Goal: Task Accomplishment & Management: Use online tool/utility

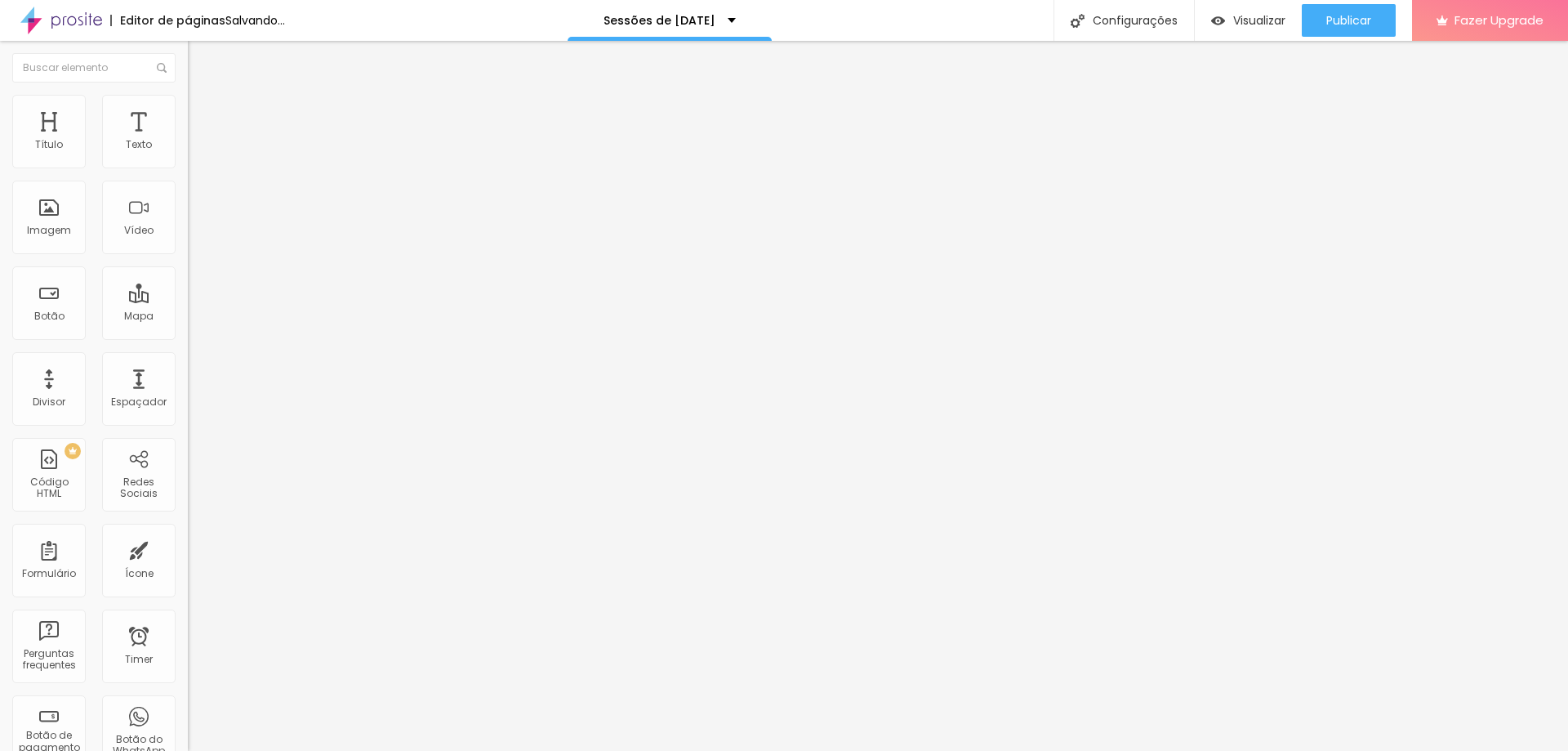
click at [188, 141] on span "Trocar imagem" at bounding box center [233, 133] width 89 height 14
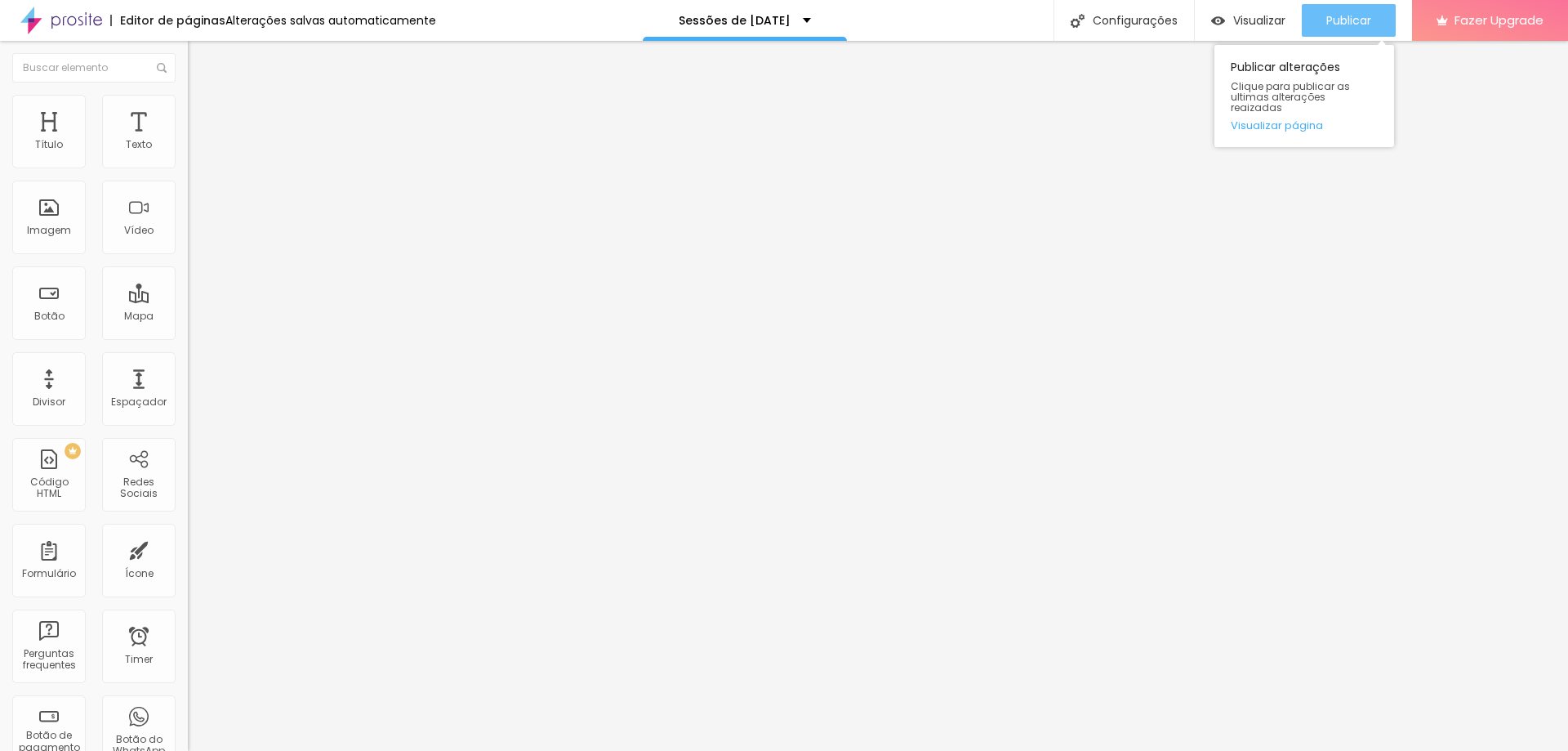
click at [1358, 19] on span "Publicar" at bounding box center [1348, 21] width 45 height 13
click at [188, 165] on span at bounding box center [193, 167] width 10 height 14
click at [1361, 23] on span "Publicar" at bounding box center [1348, 21] width 45 height 13
click at [201, 61] on img "button" at bounding box center [206, 67] width 11 height 13
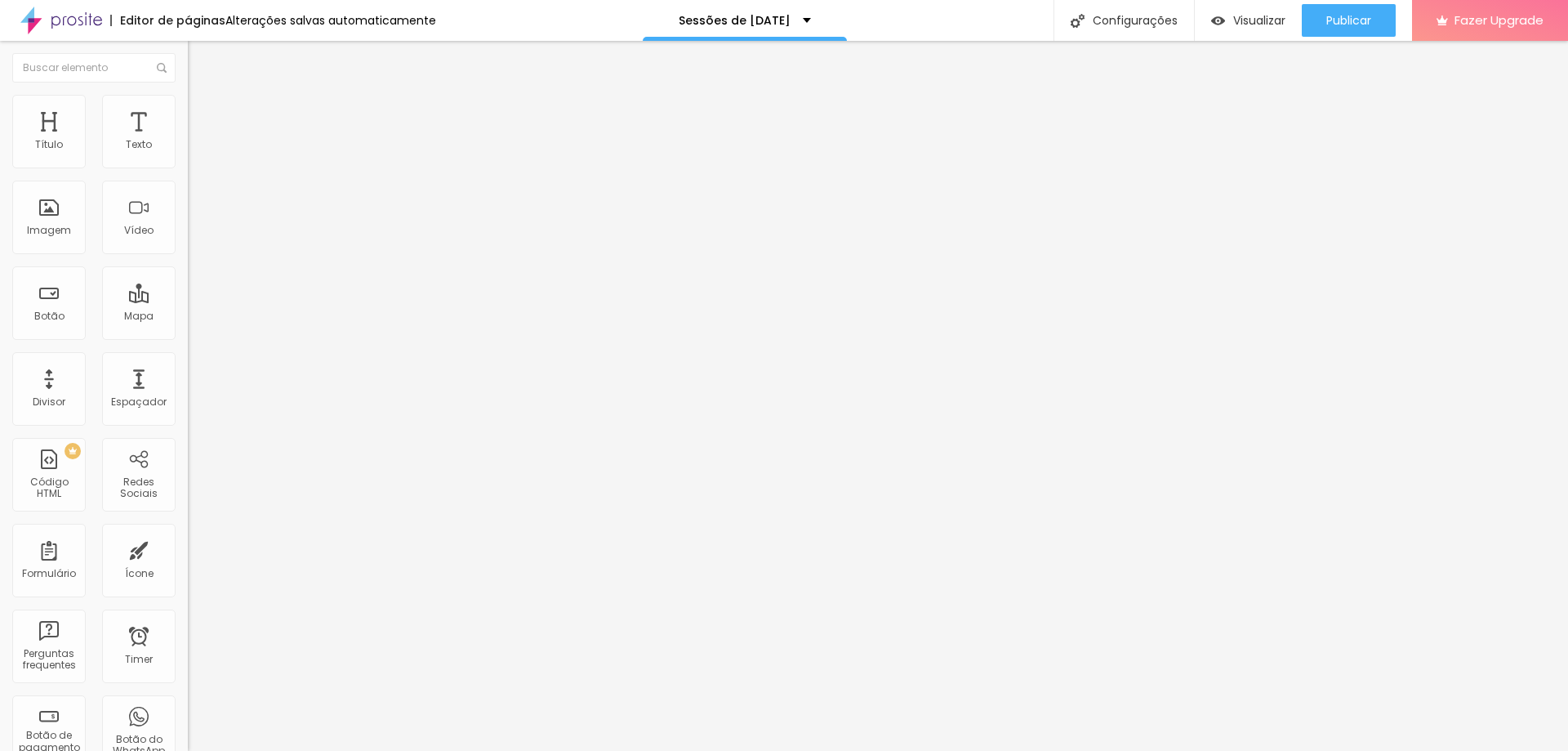
click at [188, 171] on img at bounding box center [193, 166] width 10 height 10
drag, startPoint x: 792, startPoint y: 128, endPoint x: 745, endPoint y: 130, distance: 47.0
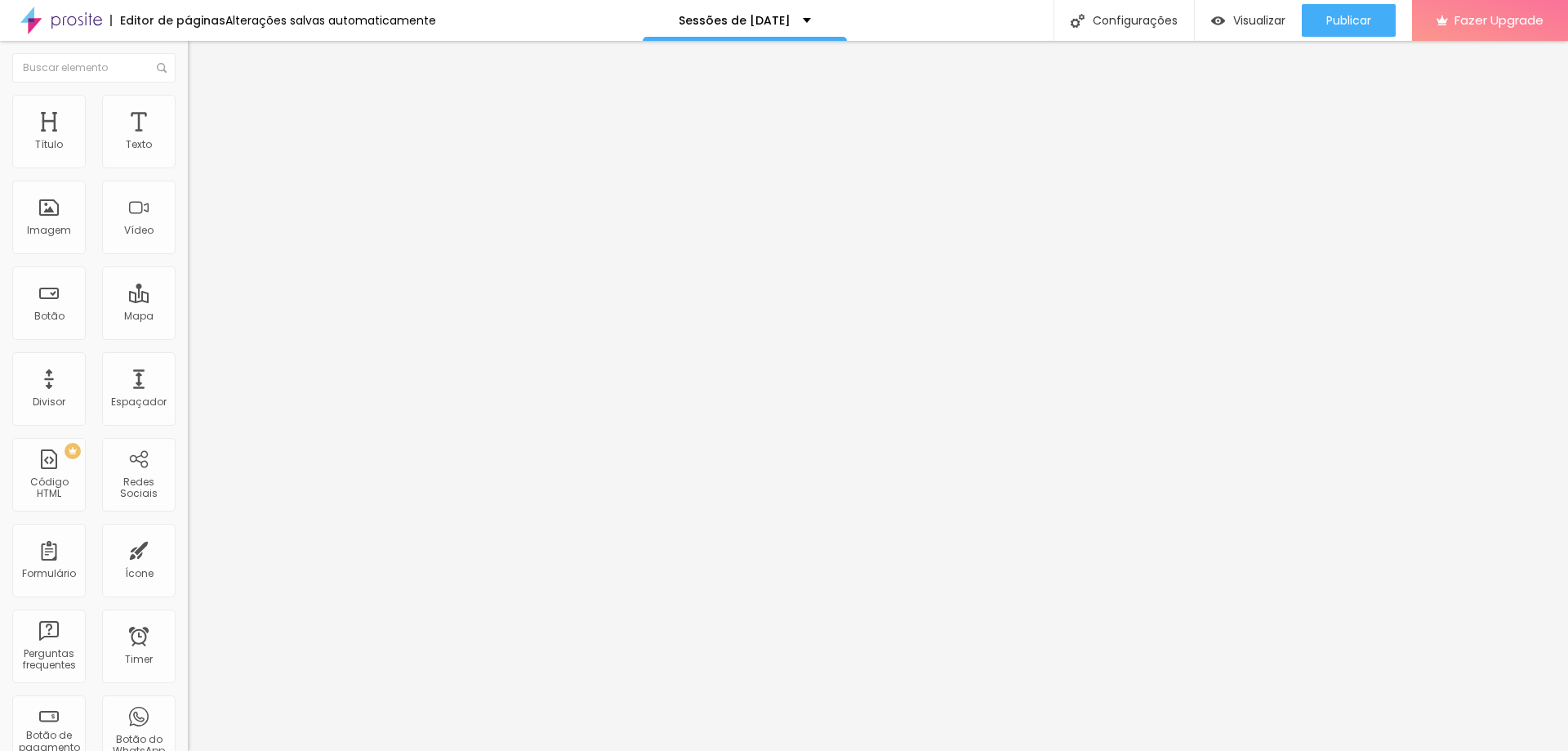
click at [188, 171] on img at bounding box center [193, 166] width 10 height 10
drag, startPoint x: 790, startPoint y: 129, endPoint x: 692, endPoint y: 126, distance: 98.0
type input "[DATE] em Família"
drag, startPoint x: 736, startPoint y: 196, endPoint x: 728, endPoint y: 213, distance: 18.8
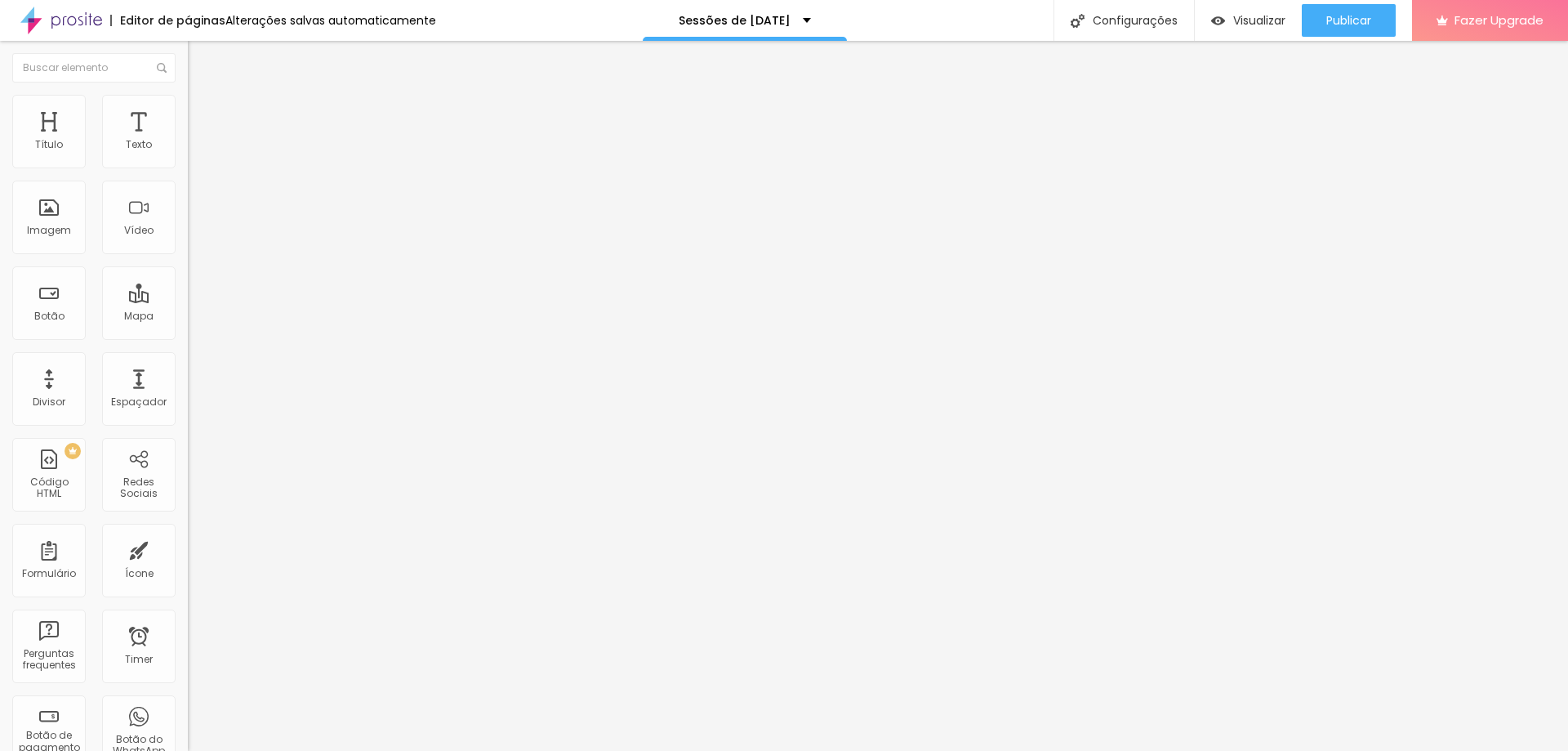
type input "R$ 590,00"
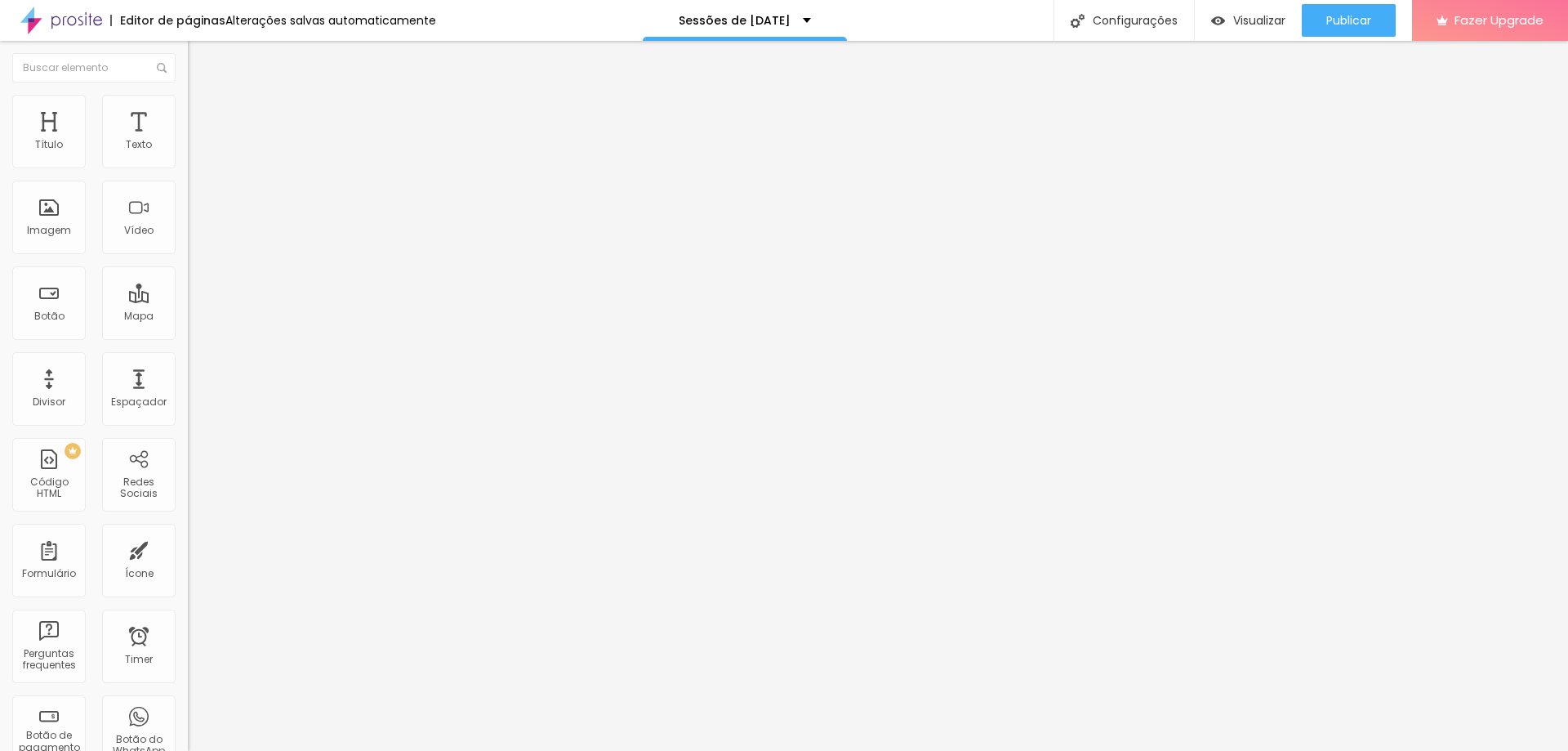
click at [188, 122] on li "Avançado" at bounding box center [282, 115] width 188 height 16
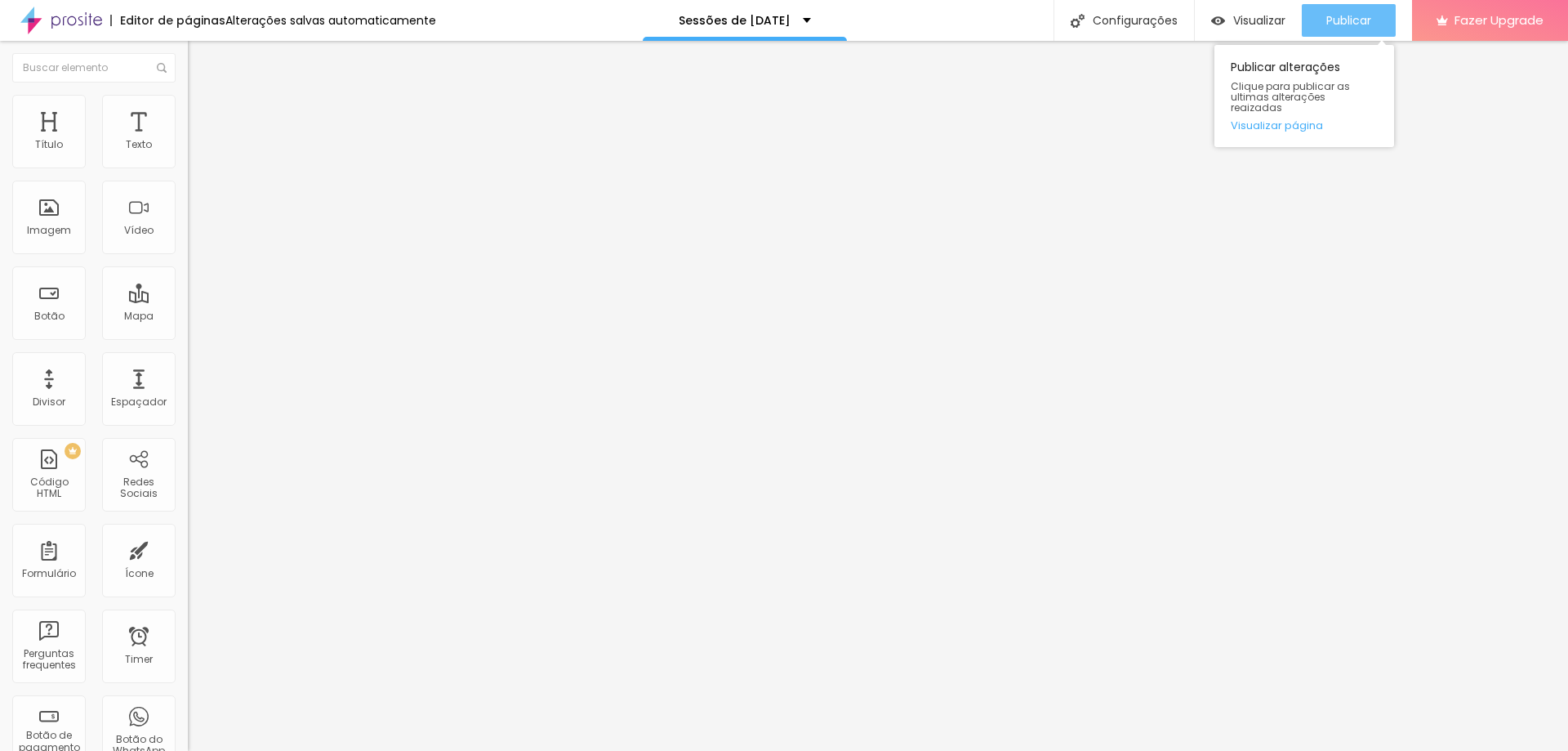
click at [1363, 23] on span "Publicar" at bounding box center [1348, 21] width 45 height 13
click at [1379, 19] on button "Publicar" at bounding box center [1348, 20] width 94 height 32
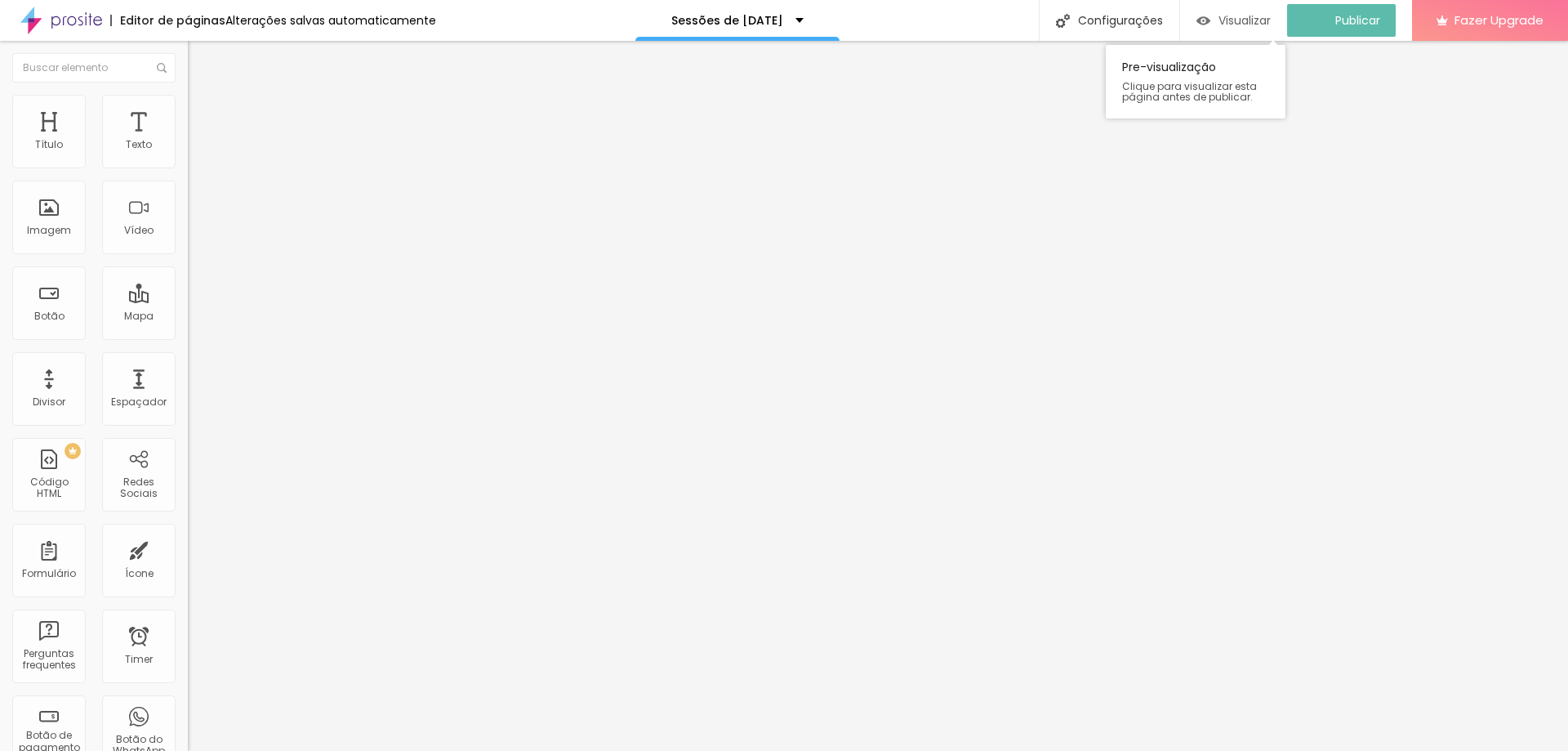
click at [1254, 14] on span "Visualizar" at bounding box center [1244, 21] width 52 height 13
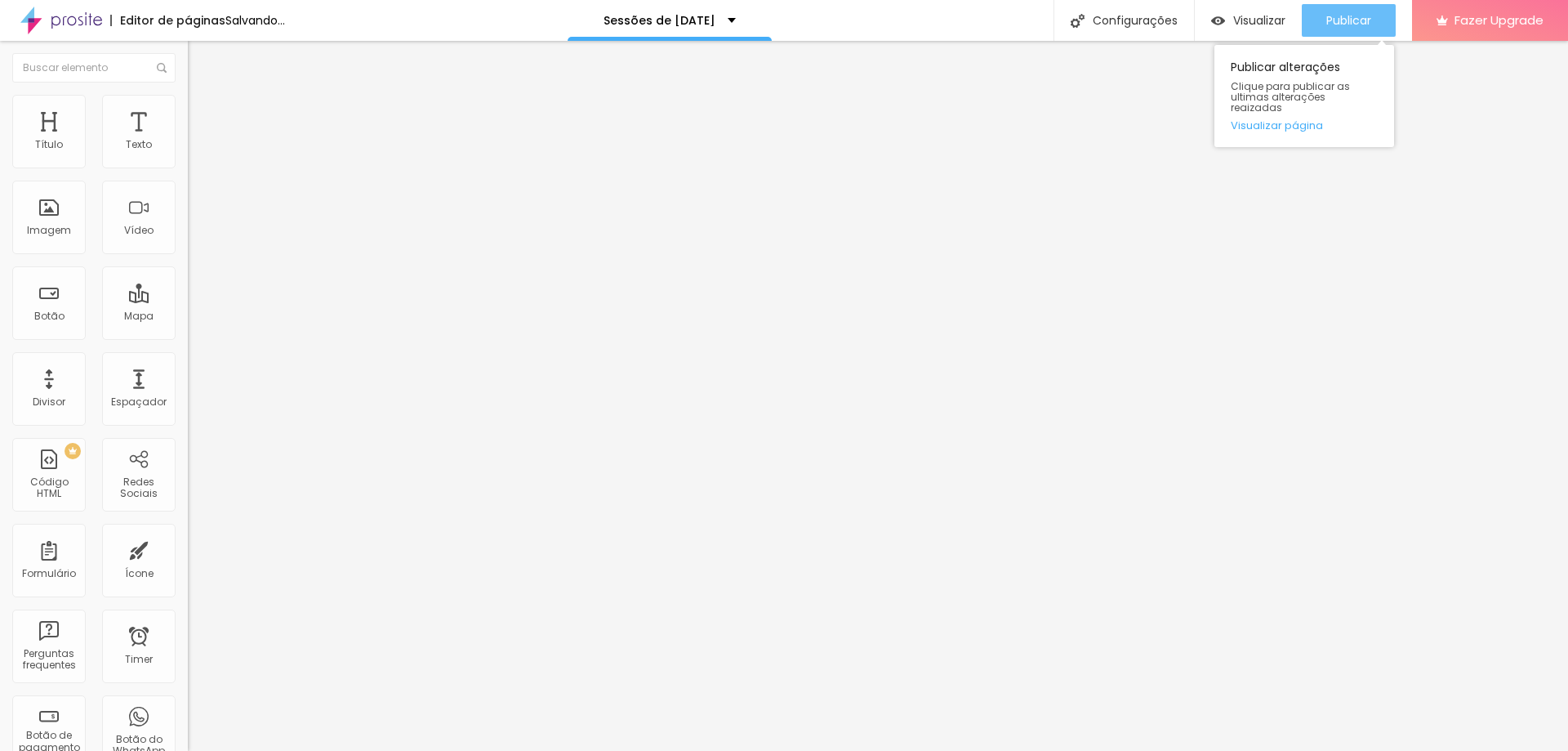
click at [1334, 27] on span "Publicar" at bounding box center [1348, 21] width 45 height 13
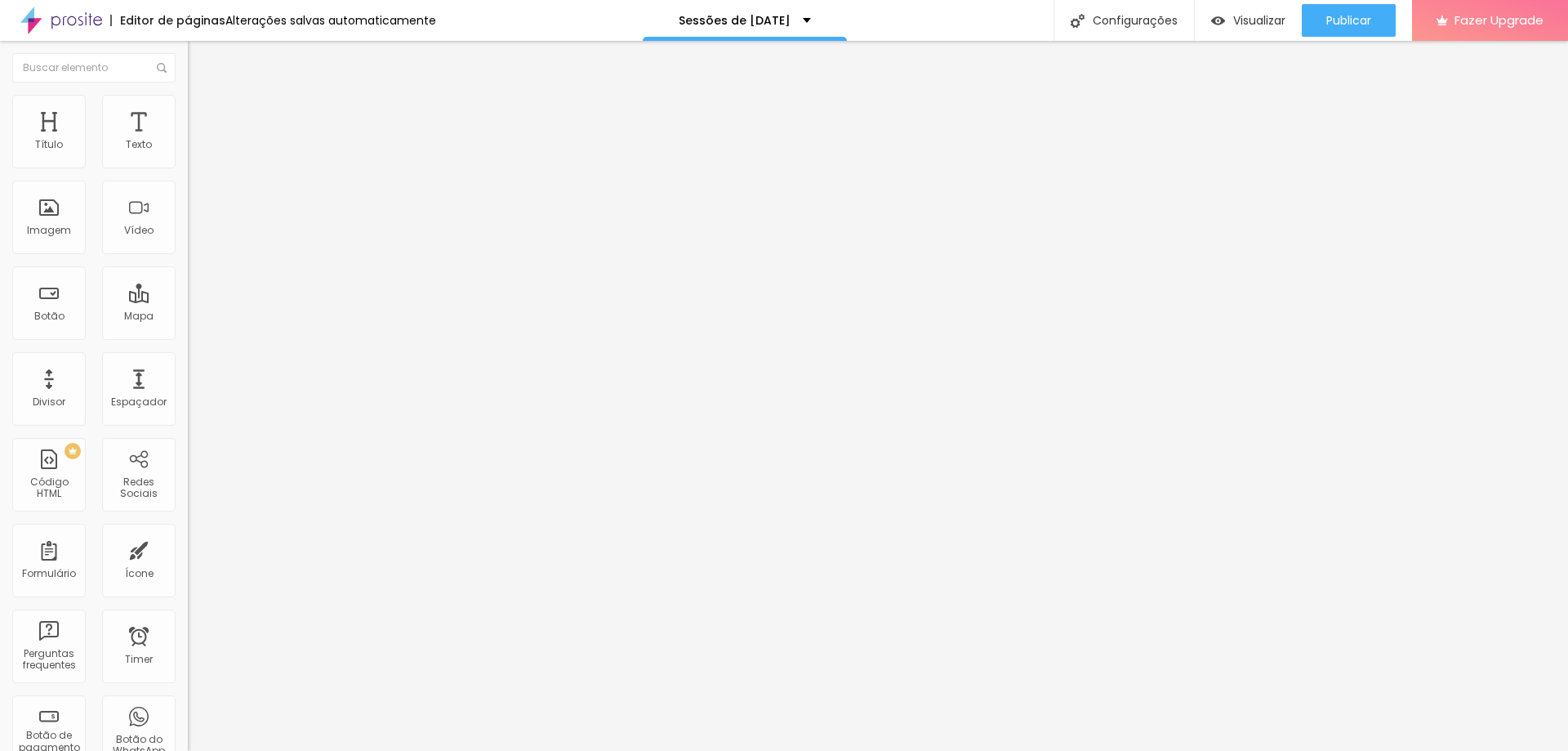
click at [188, 162] on div "[DATE] em Família" at bounding box center [282, 147] width 188 height 28
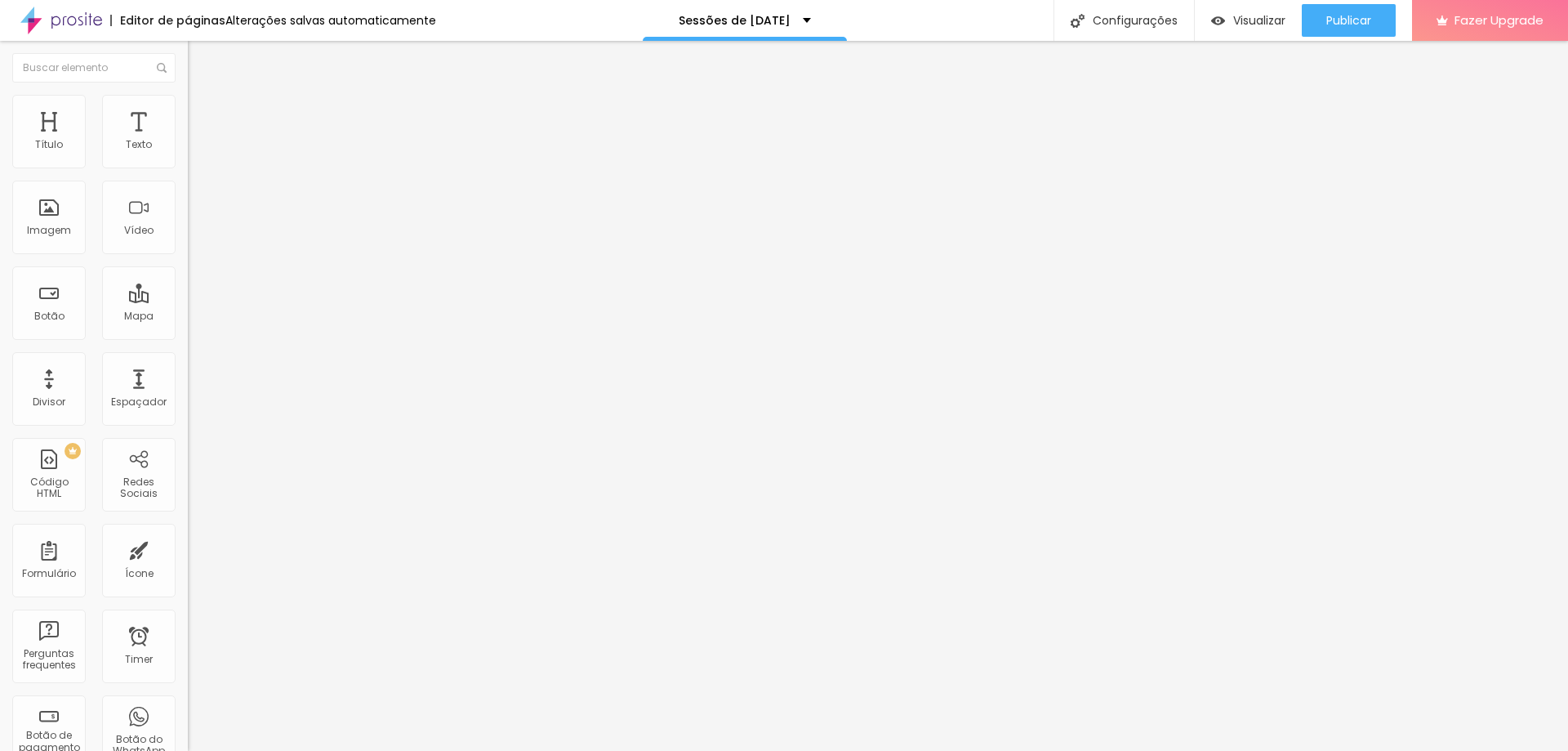
click at [199, 156] on div "[DATE] em Família" at bounding box center [281, 148] width 166 height 14
click at [188, 171] on img at bounding box center [193, 166] width 10 height 10
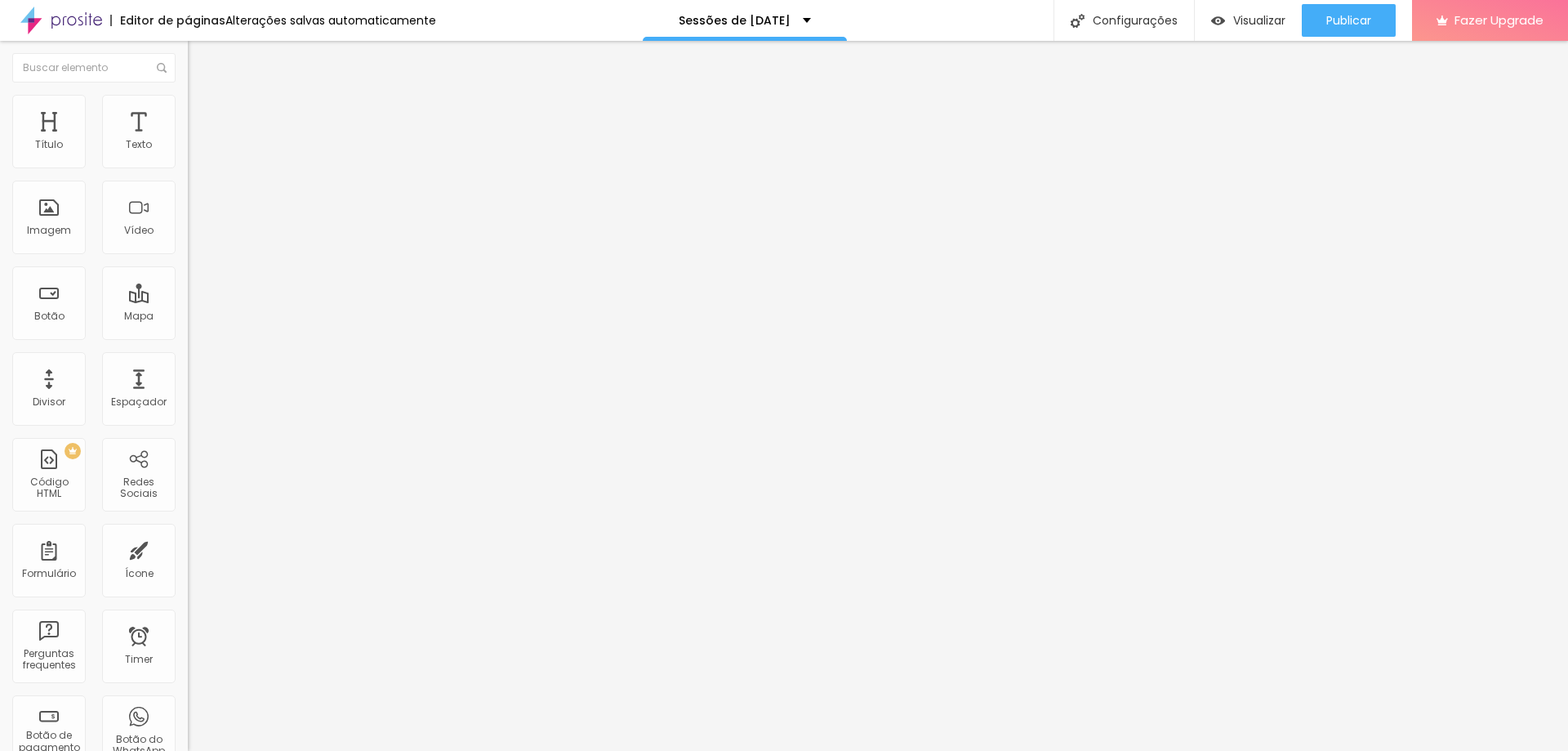
drag, startPoint x: 731, startPoint y: 125, endPoint x: 740, endPoint y: 127, distance: 9.2
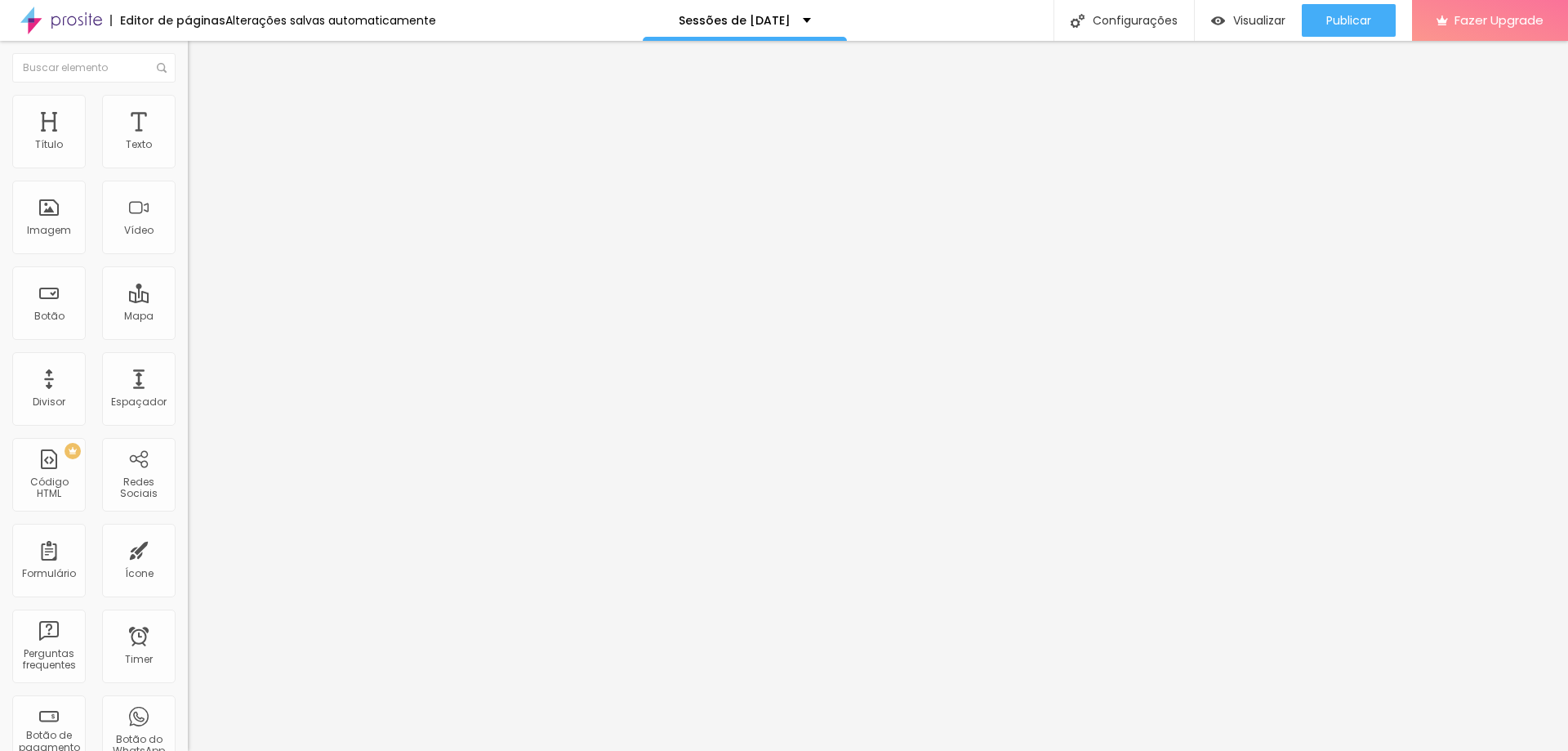
type input "[DATE] Mágico em Família"
type input "R$ 990,00"
drag, startPoint x: 705, startPoint y: 265, endPoint x: 694, endPoint y: 265, distance: 11.0
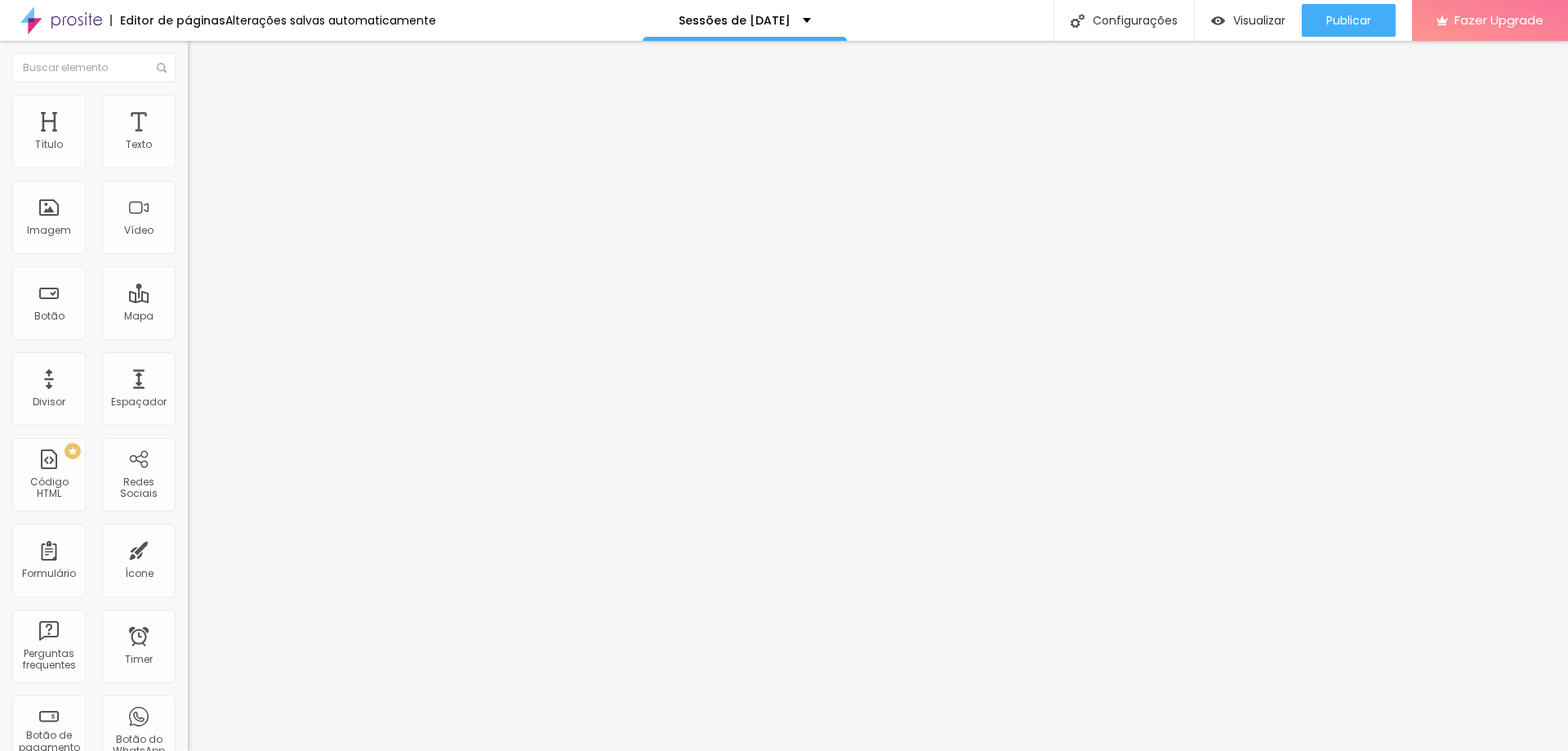
type textarea "20 fotos digitais + vídeo making off"
click at [1324, 18] on button "Publicar" at bounding box center [1348, 20] width 94 height 32
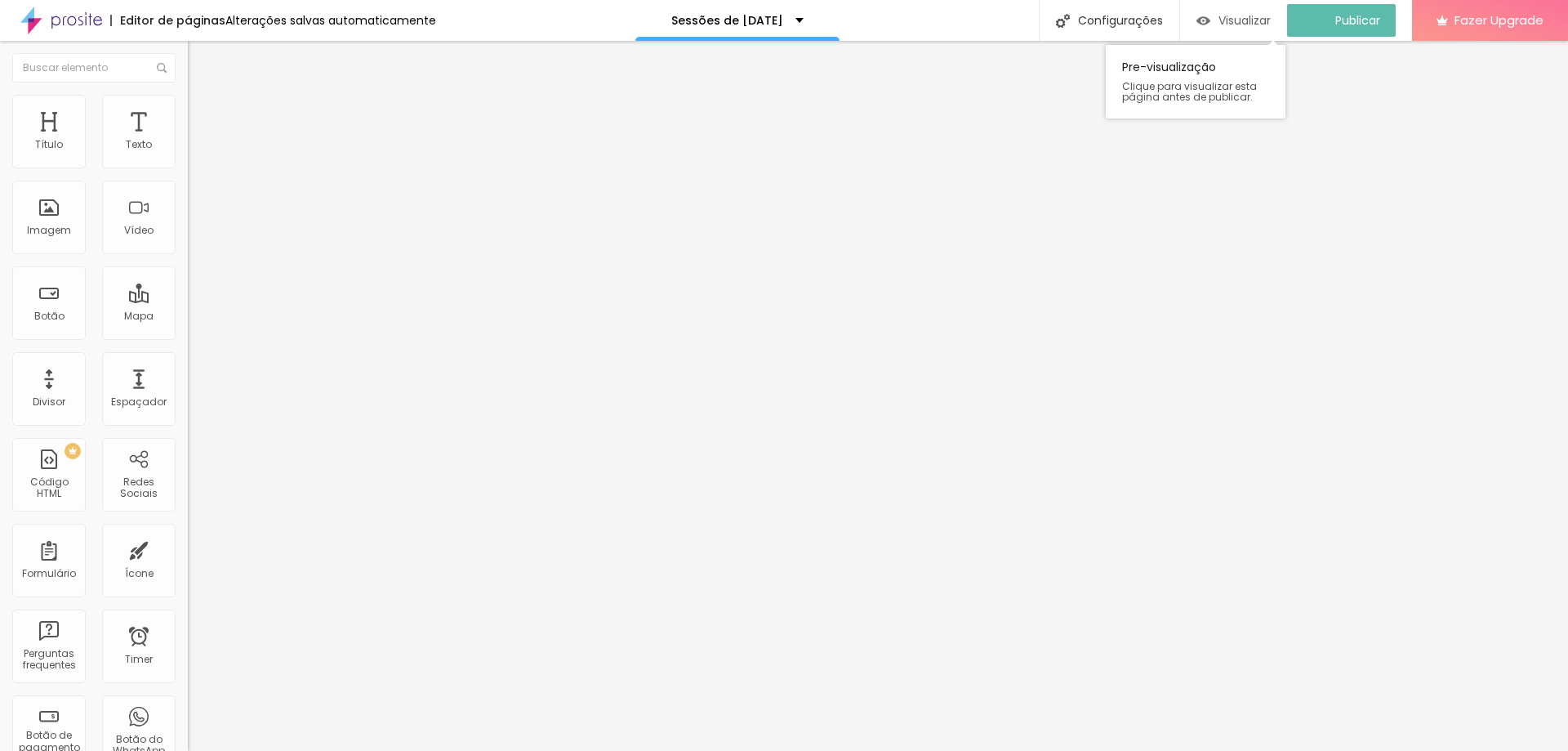
click at [1261, 20] on span "Visualizar" at bounding box center [1244, 21] width 52 height 13
click at [201, 67] on img "button" at bounding box center [206, 67] width 11 height 13
click at [188, 157] on button "button" at bounding box center [200, 148] width 23 height 17
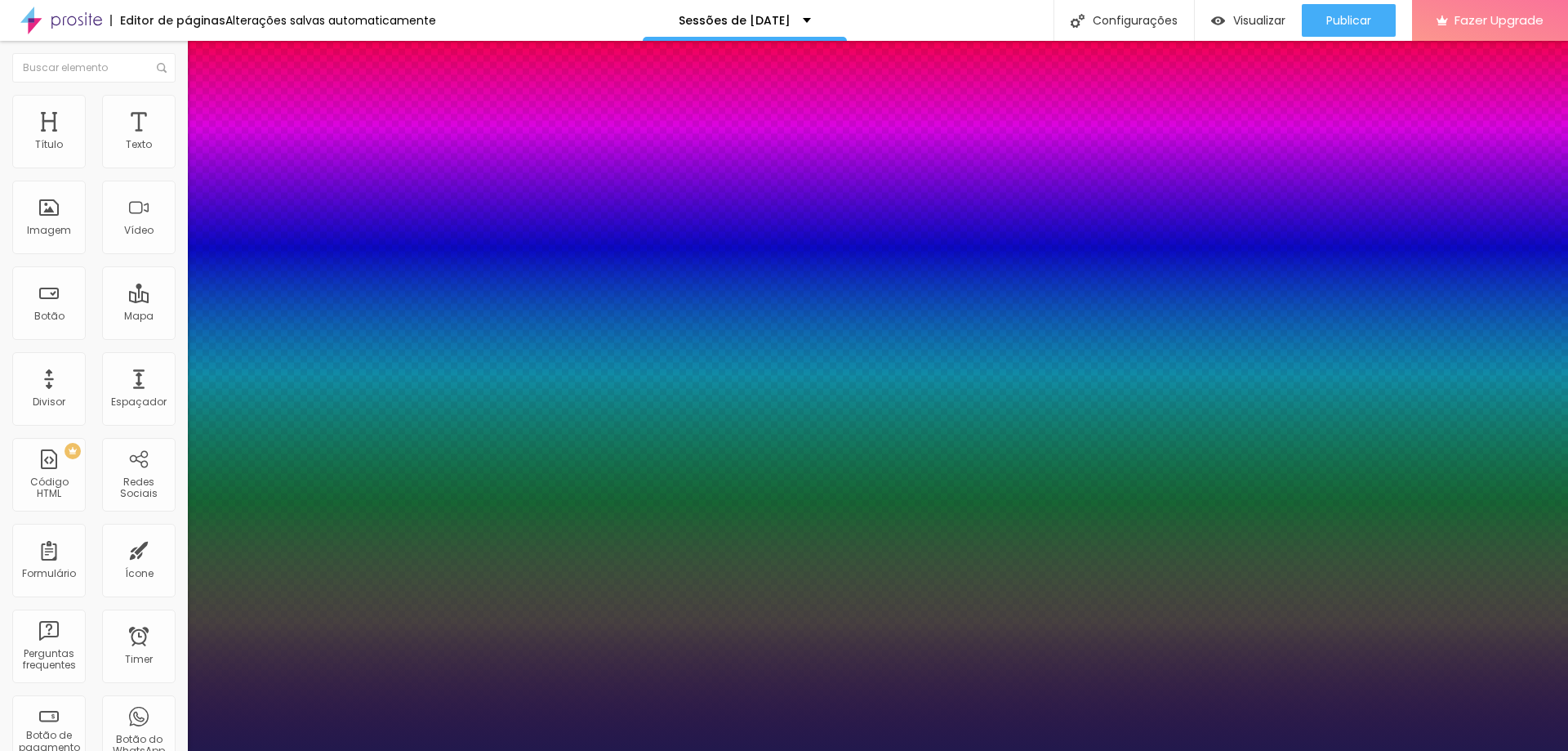
type input "1"
click at [143, 750] on div at bounding box center [784, 751] width 1568 height 0
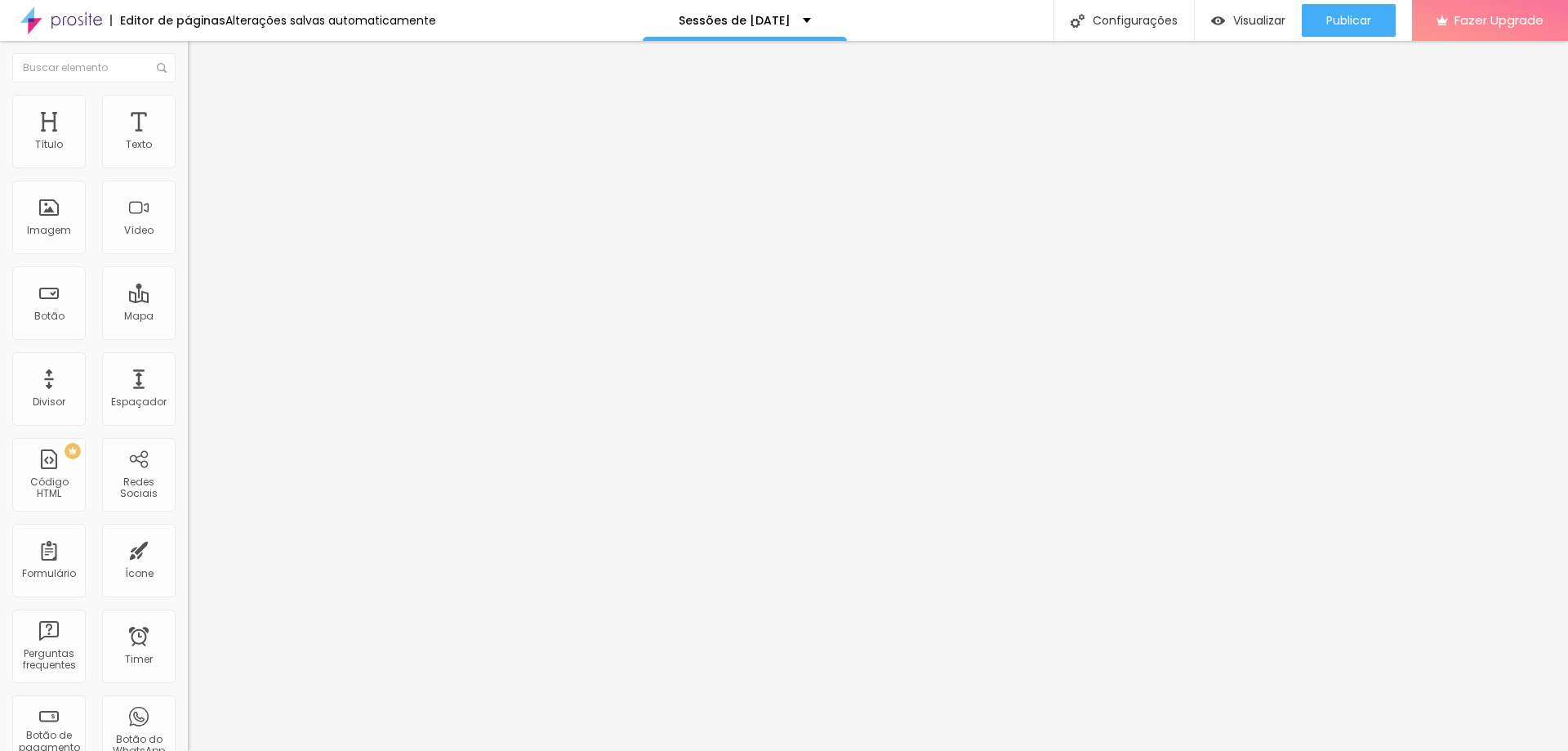
click at [188, 108] on li "Avançado" at bounding box center [282, 103] width 188 height 16
type input "12"
type input "16"
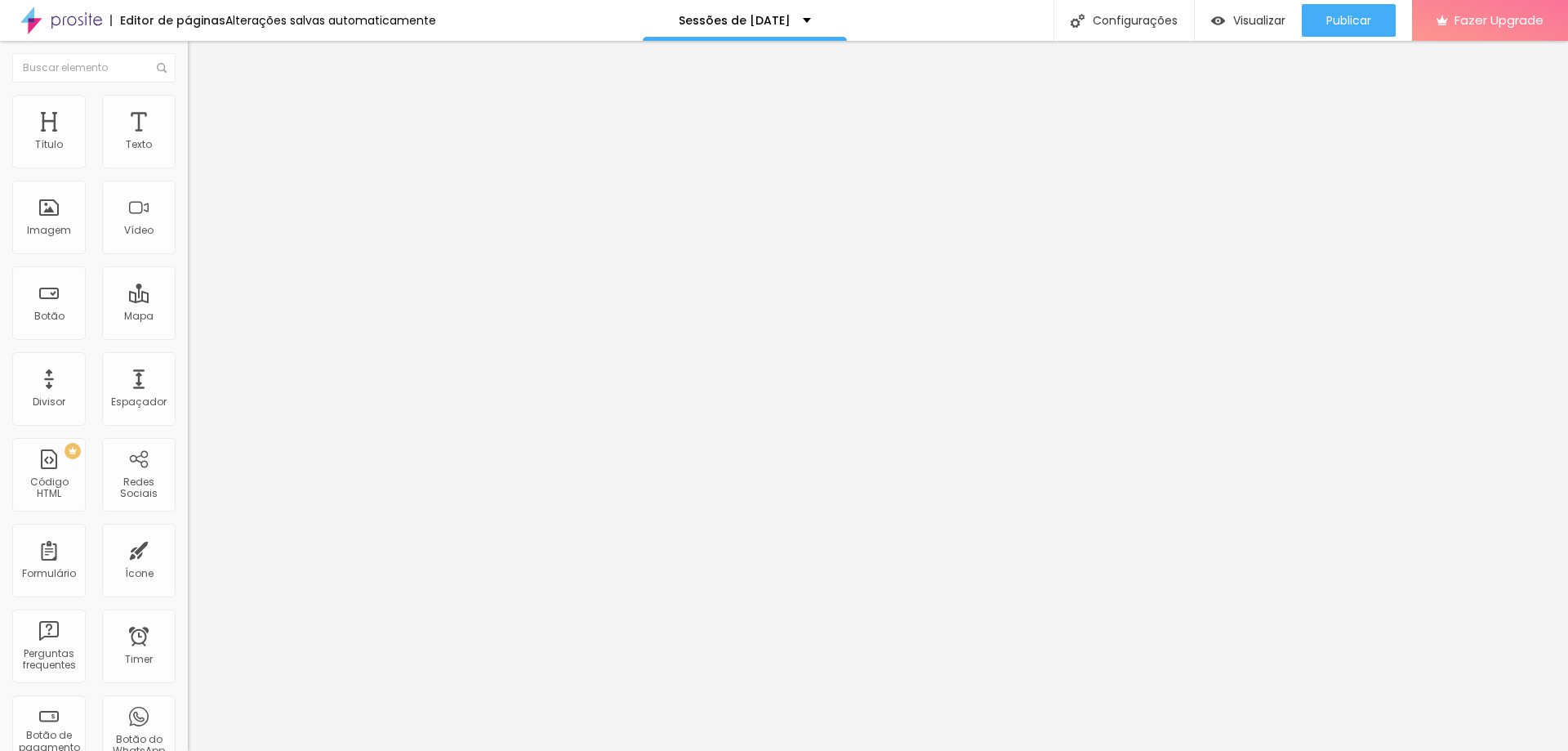
type input "22"
type input "23"
type input "21"
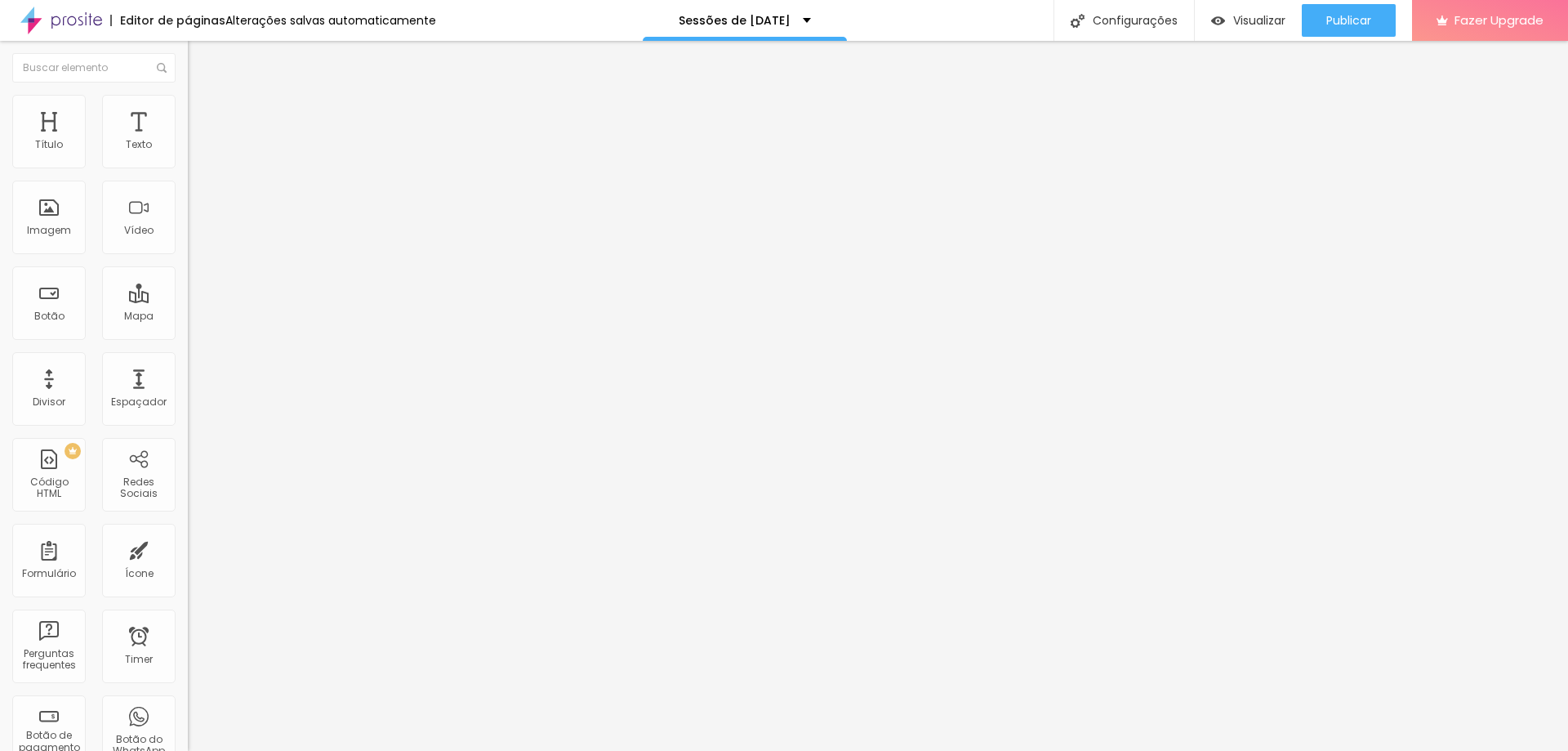
type input "21"
type input "20"
type input "19"
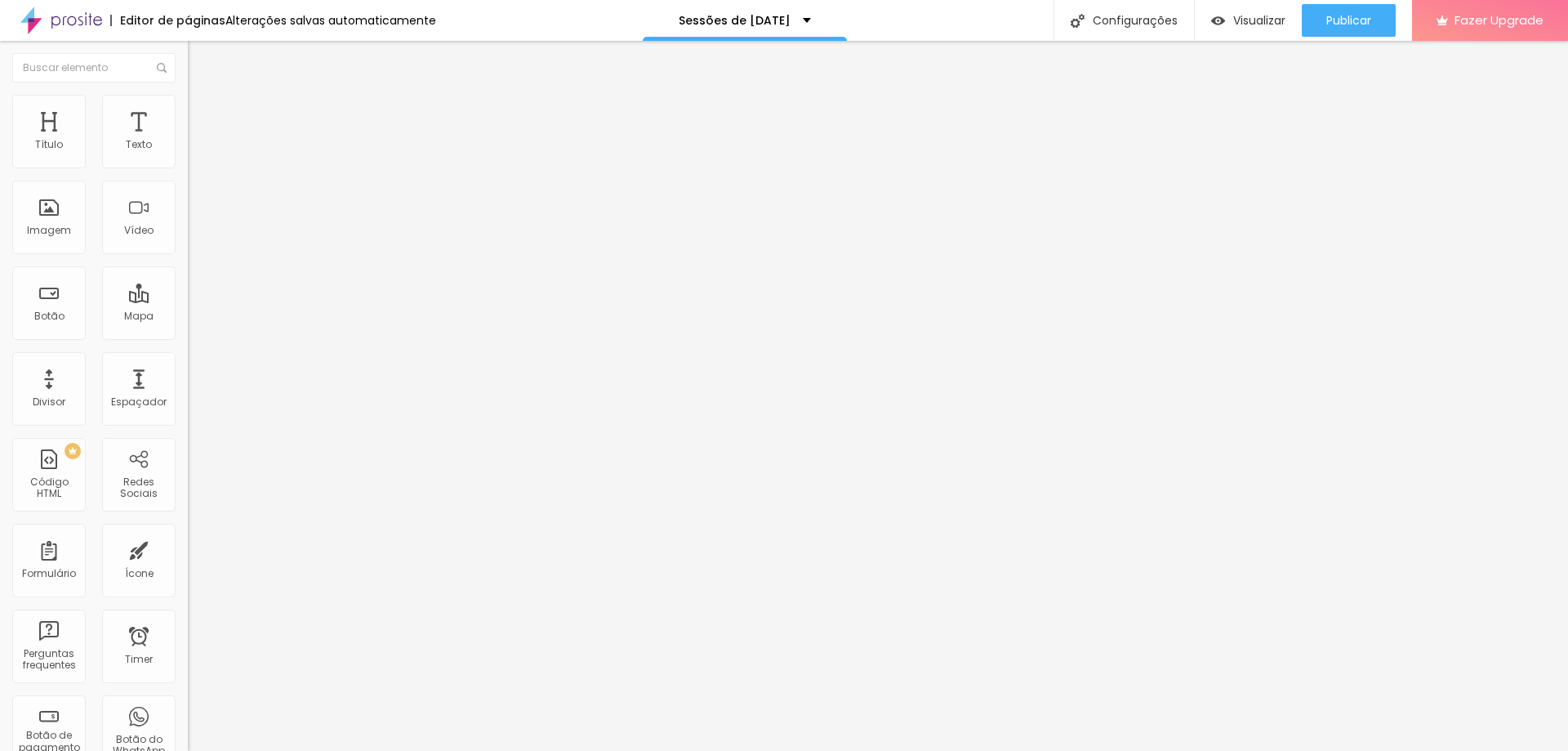
type input "17"
type input "16"
type input "15"
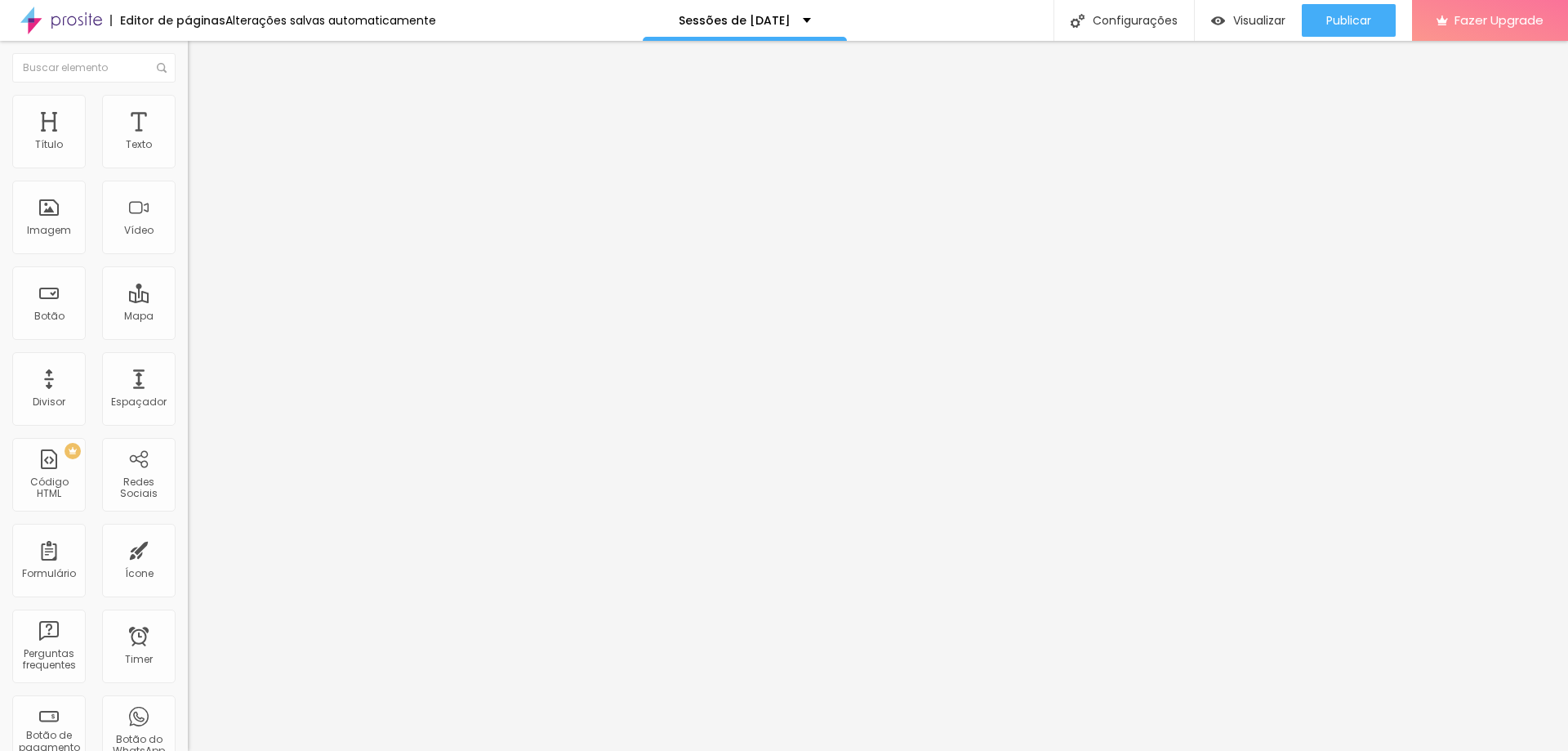
type input "15"
type input "13"
type input "12"
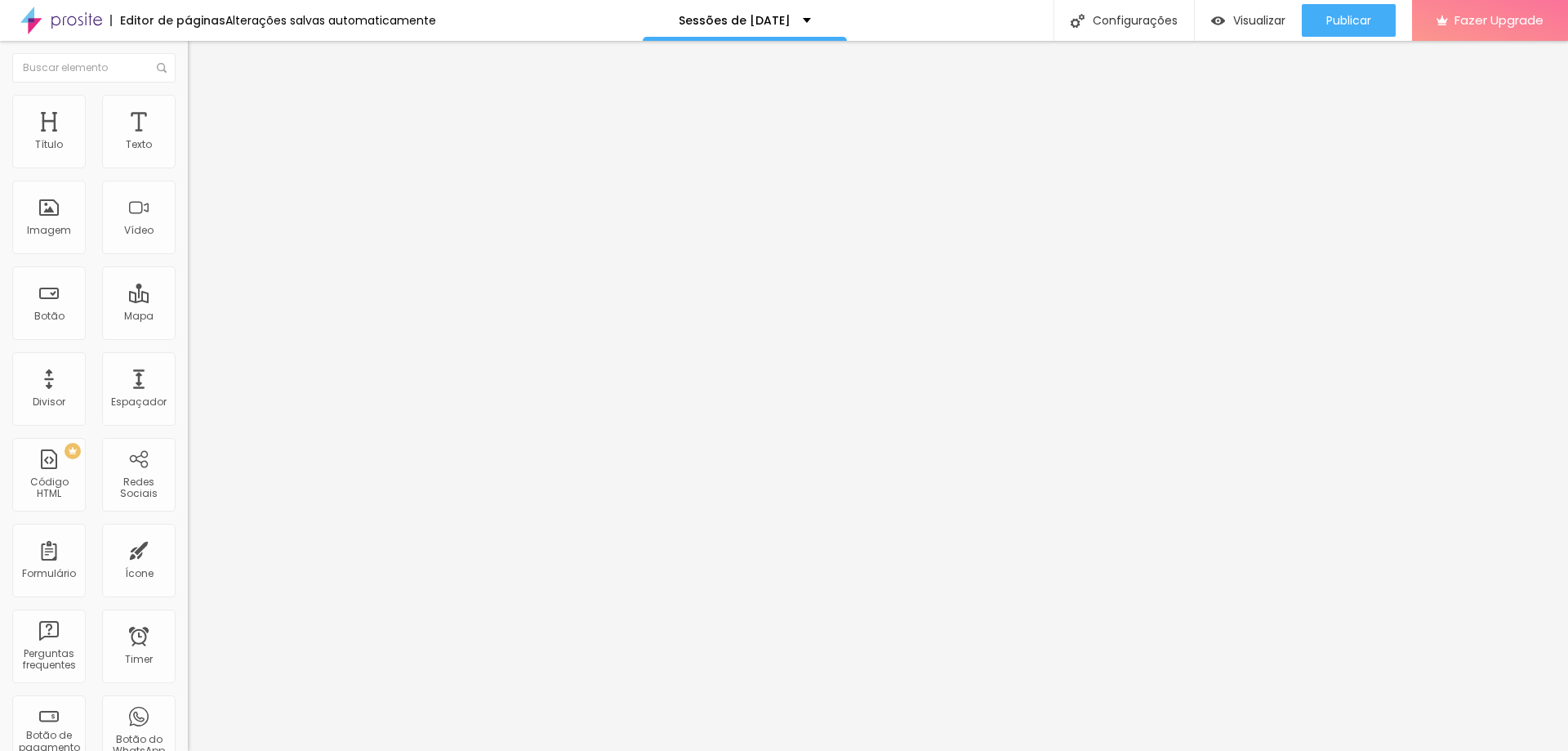
type input "11"
type input "10"
type input "9"
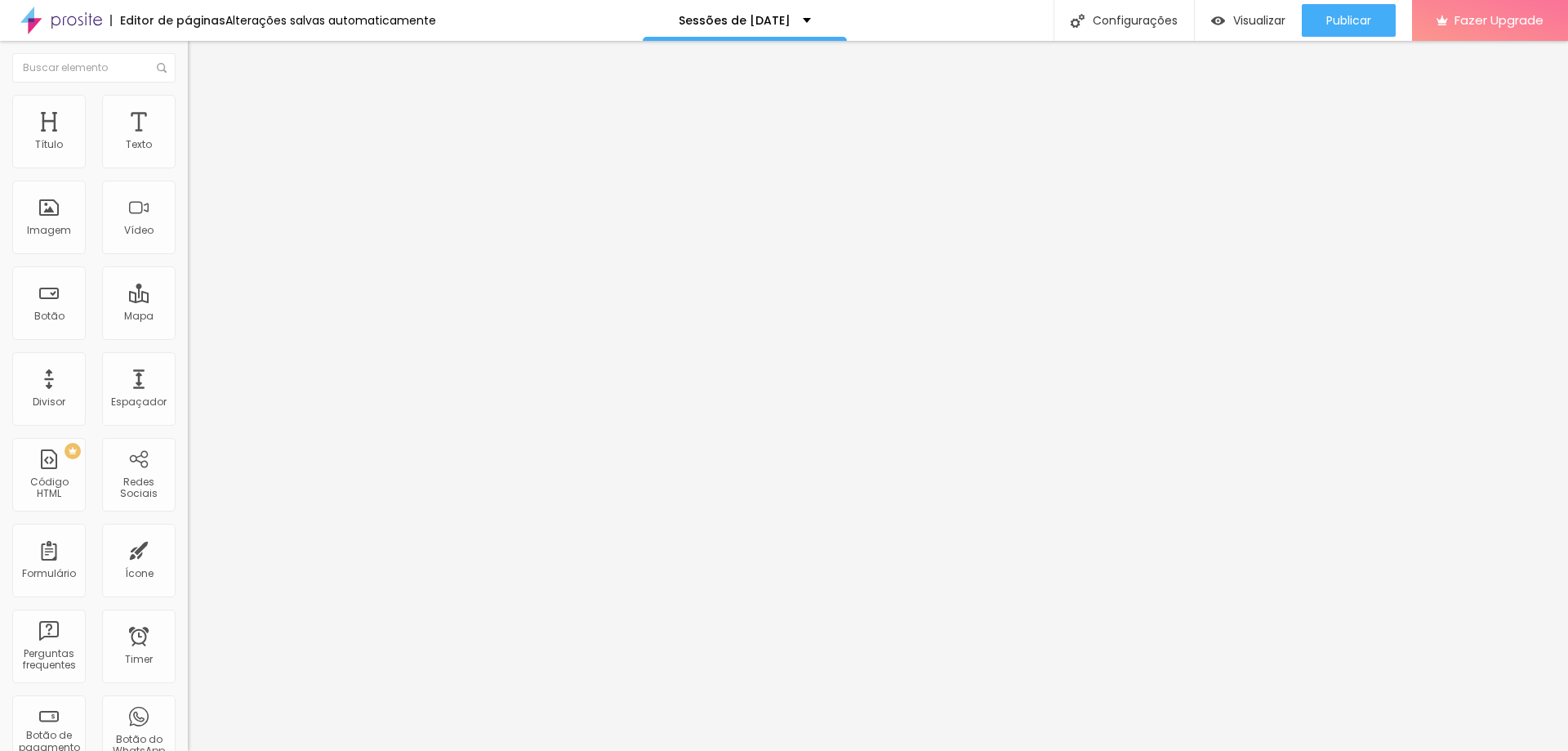
type input "9"
type input "8"
type input "7"
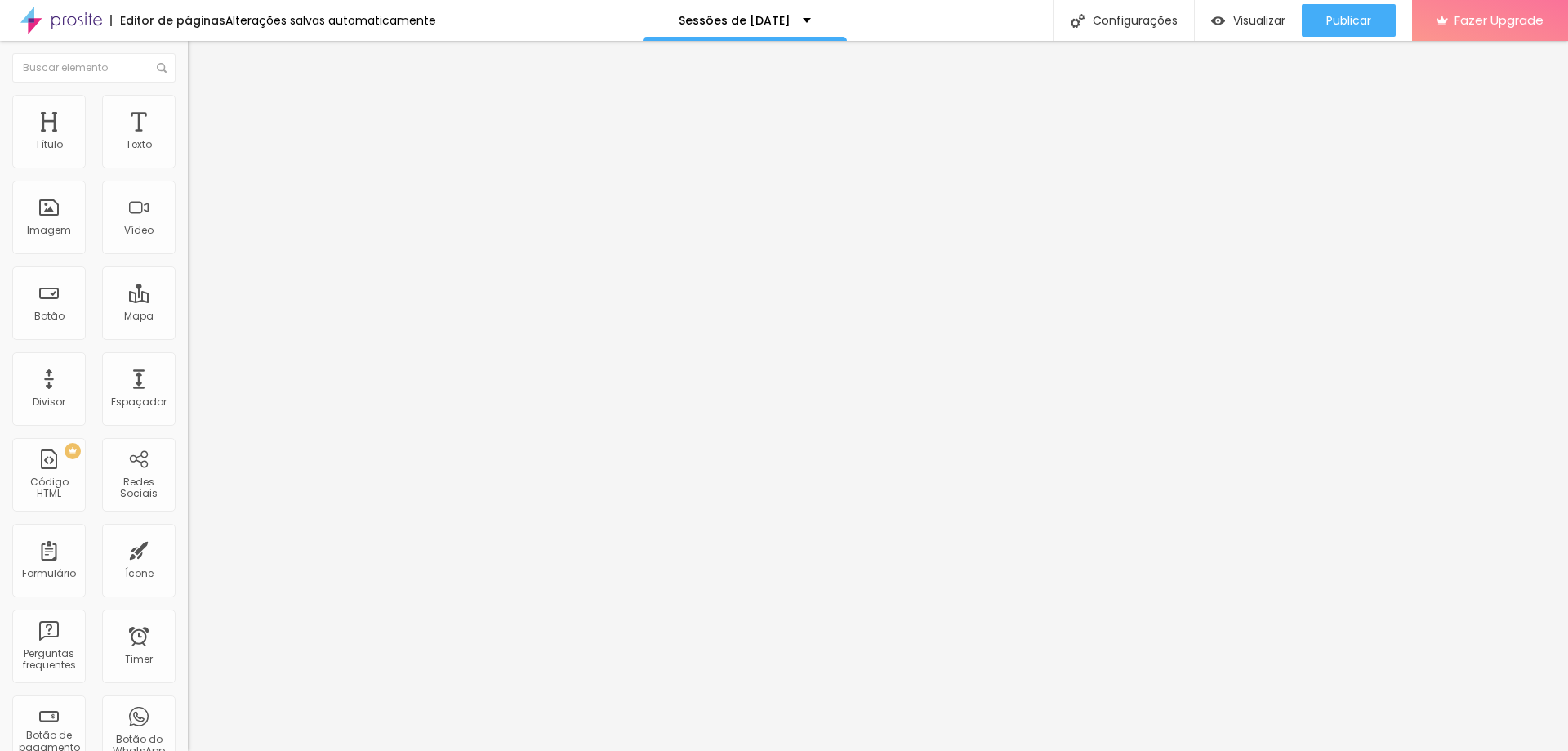
type input "6"
type input "5"
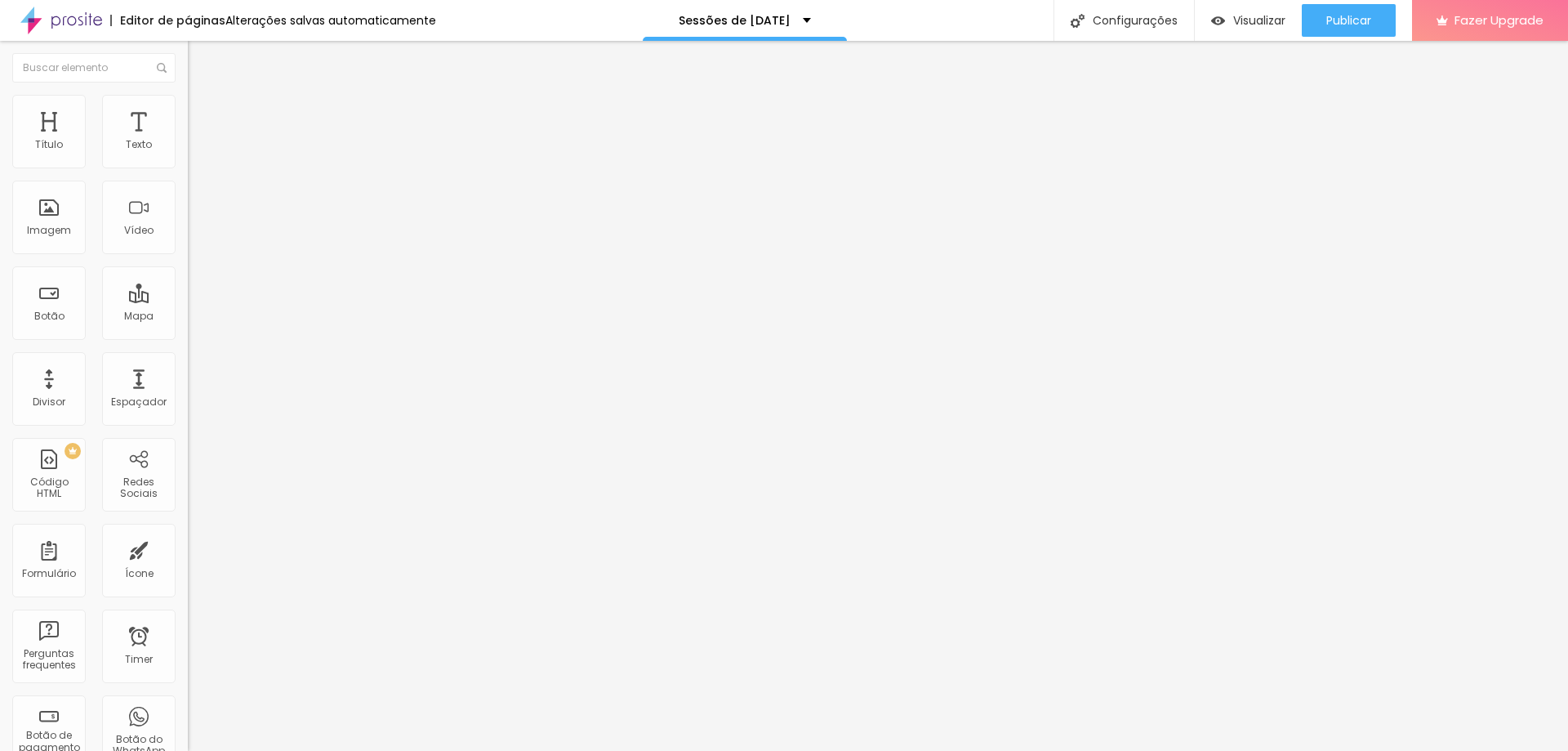
click at [188, 300] on input "range" at bounding box center [240, 307] width 105 height 13
click at [202, 96] on span "Estilo" at bounding box center [215, 89] width 26 height 14
click at [195, 152] on icon "button" at bounding box center [200, 147] width 10 height 10
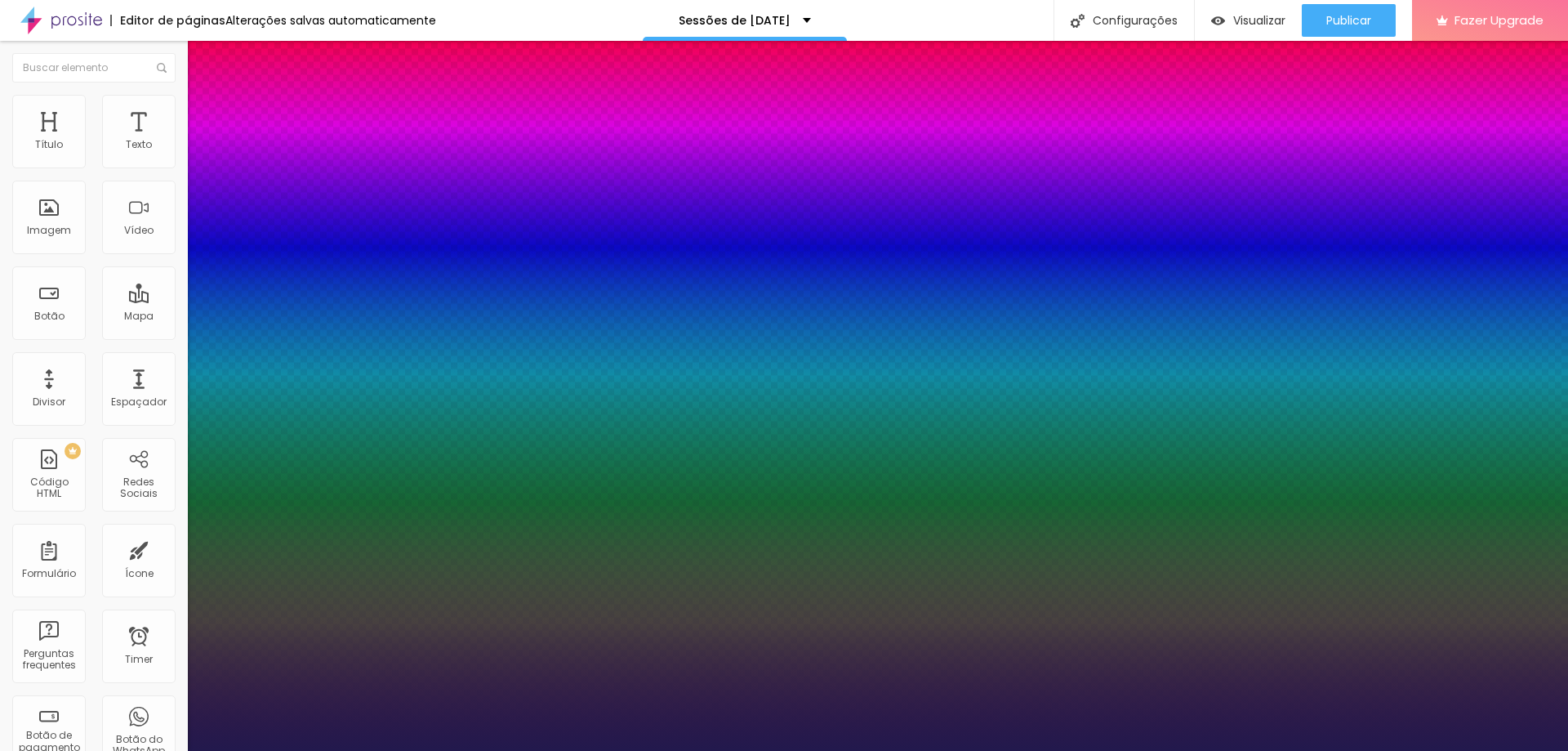
type input "1"
type input "18"
type input "1"
type input "22"
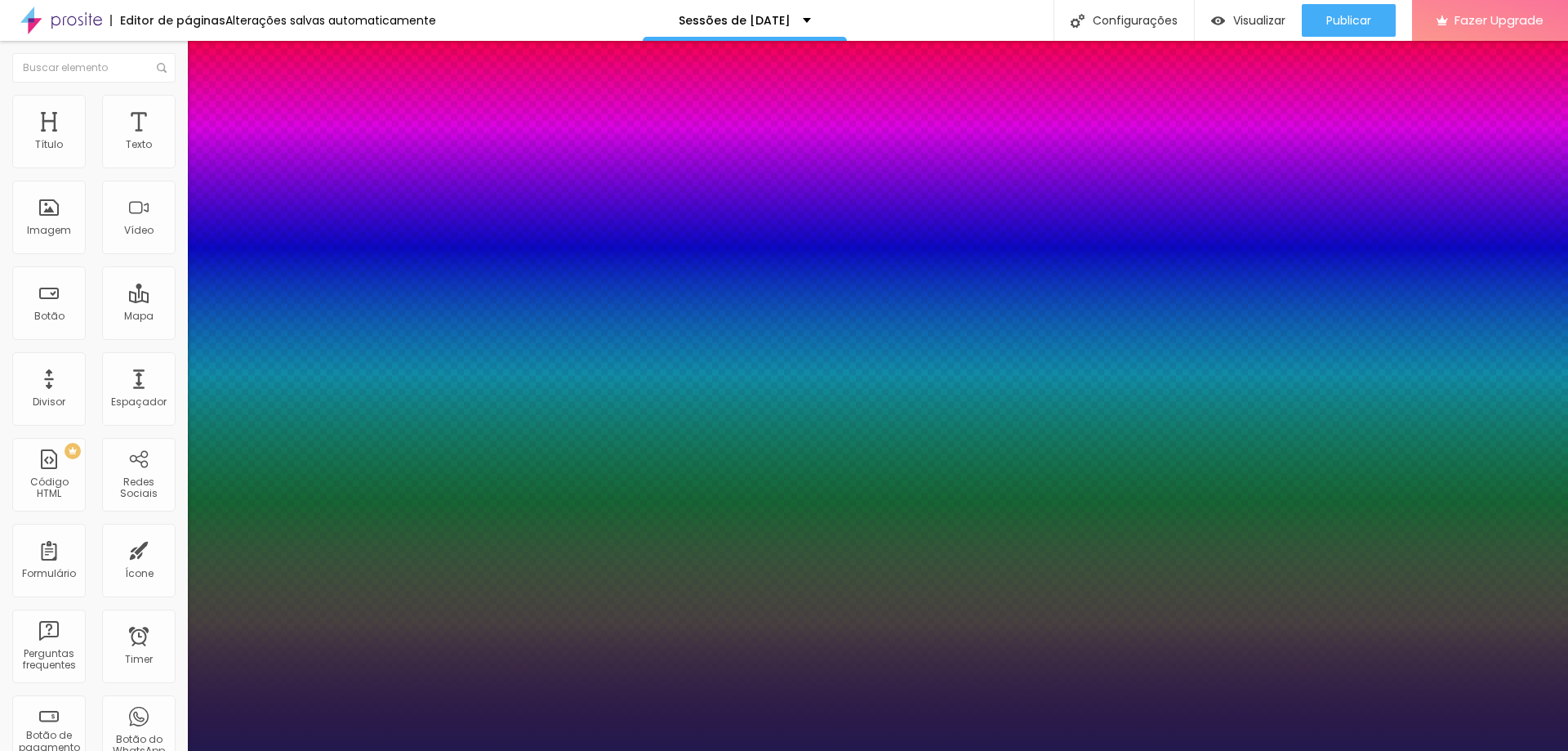
type input "22"
type input "1"
type input "42"
type input "1"
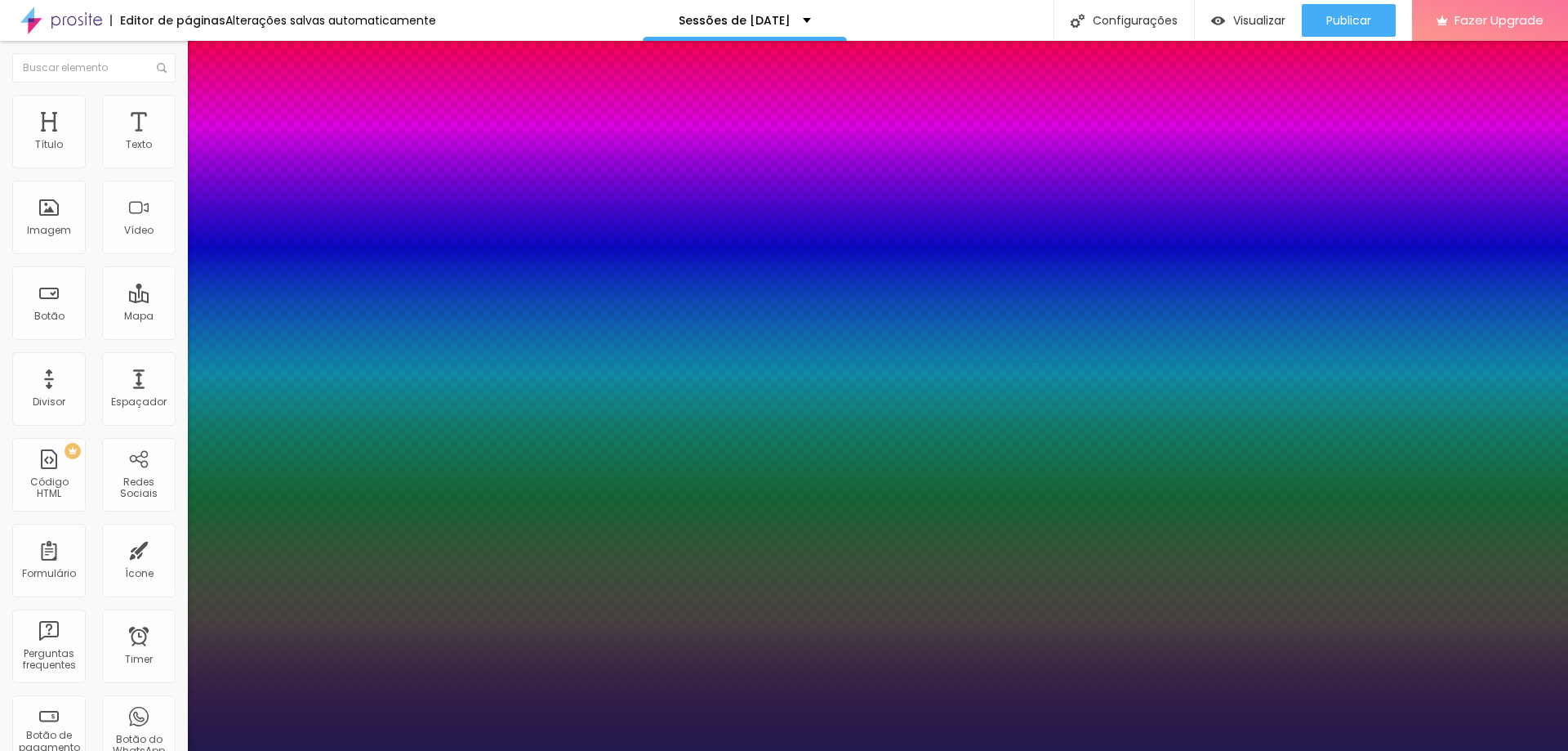
type input "41"
type input "1"
type input "38"
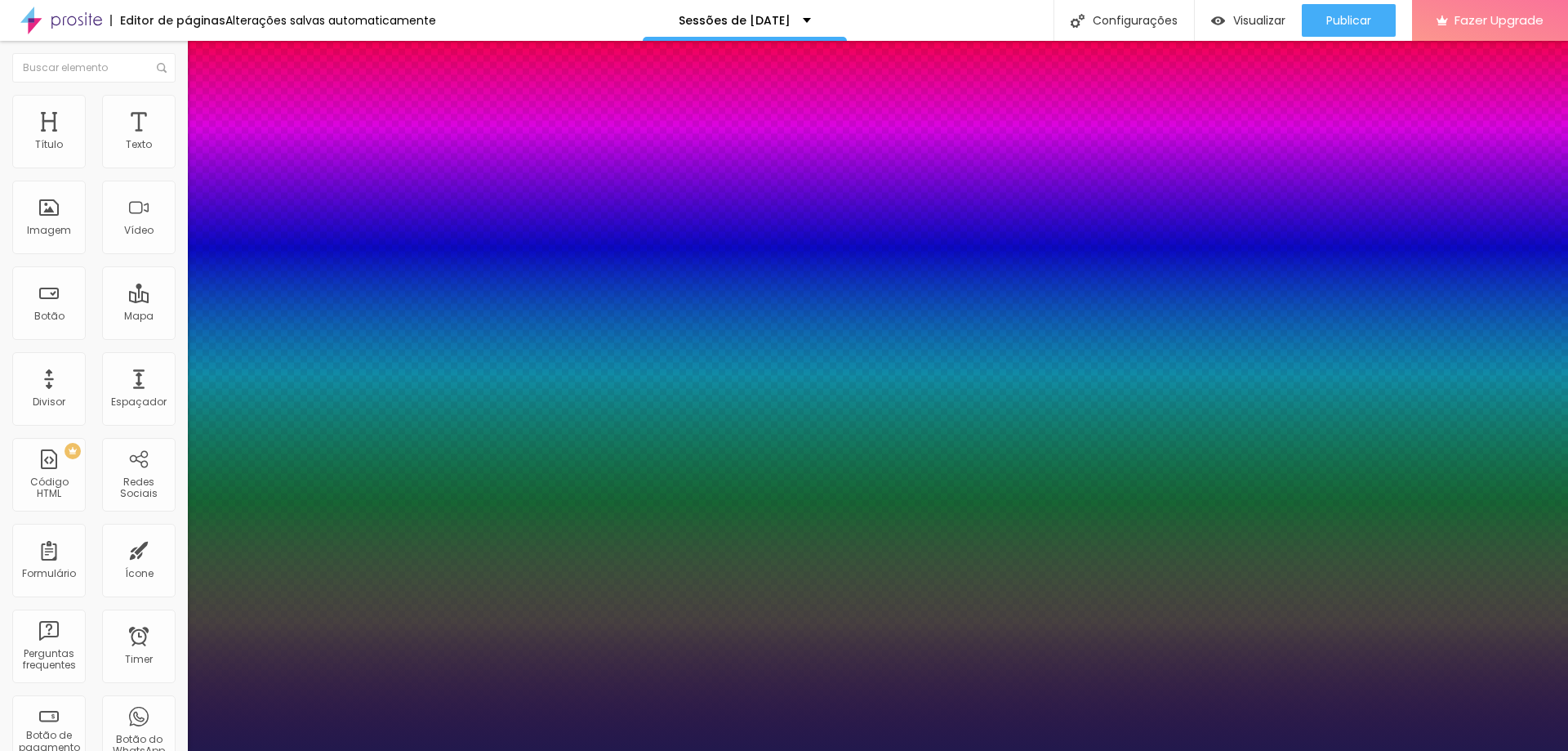
type input "1"
type input "37"
type input "1"
type input "35"
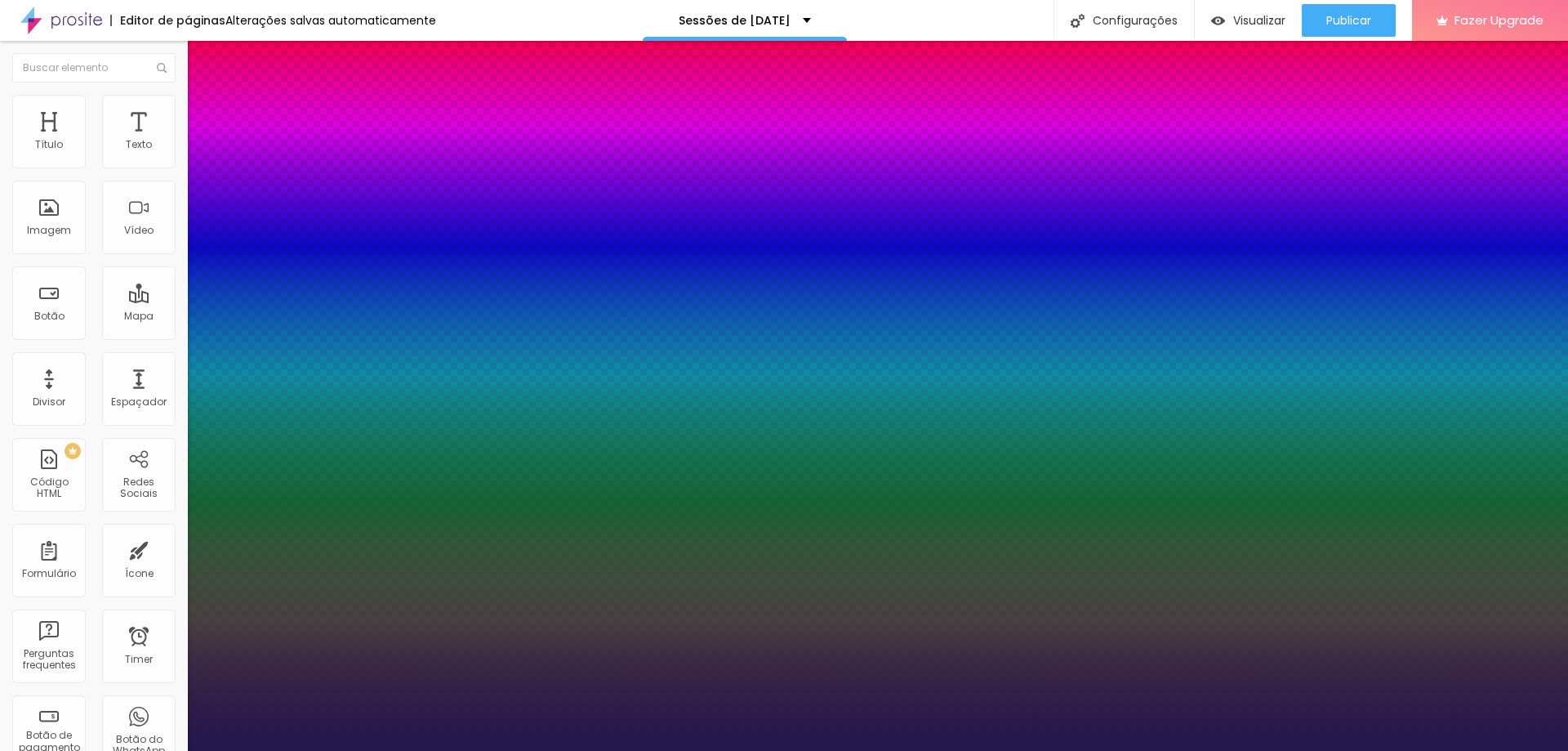
type input "35"
type input "1"
type input "33"
type input "1"
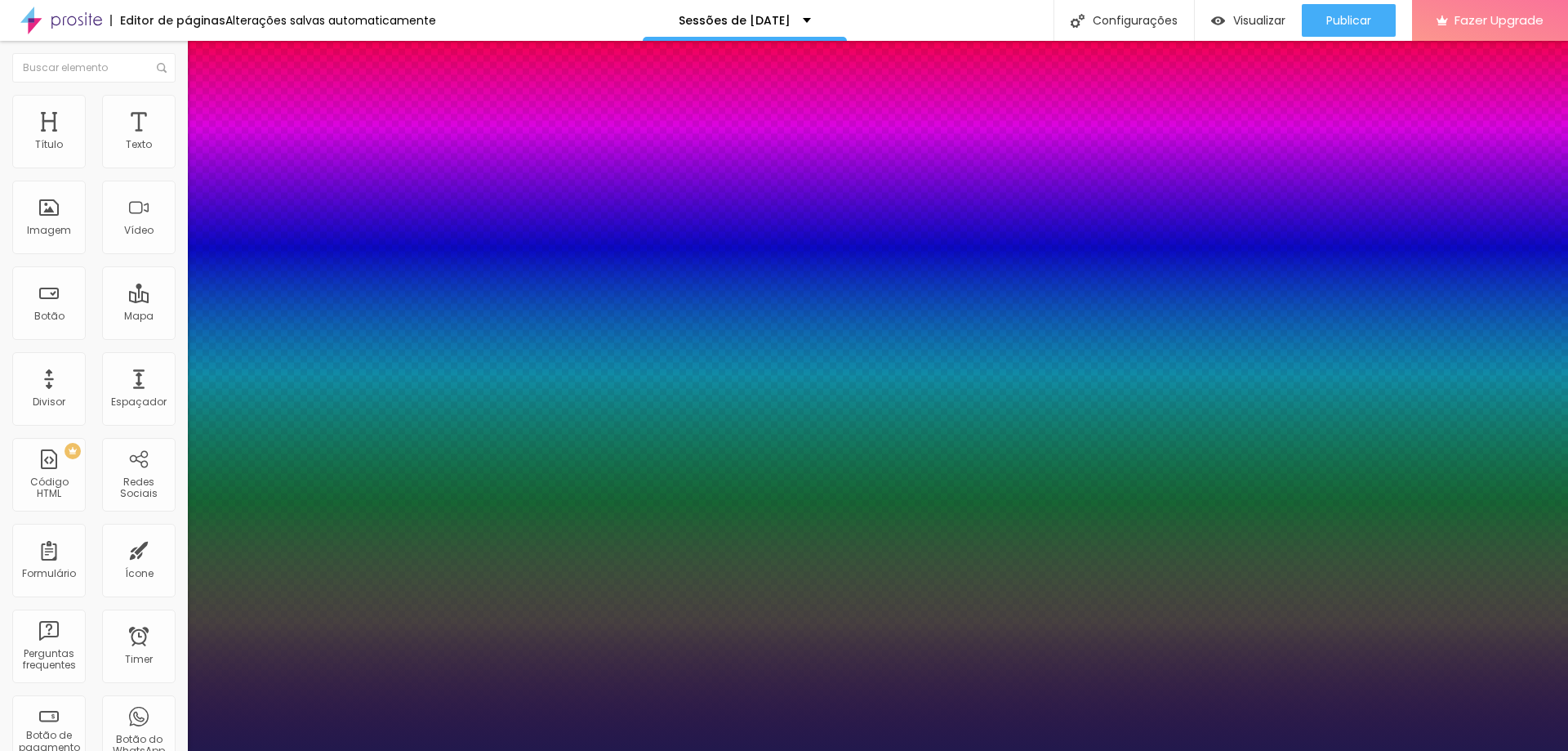
drag, startPoint x: 221, startPoint y: 280, endPoint x: 241, endPoint y: 285, distance: 20.6
type input "33"
click at [1298, 750] on div at bounding box center [784, 751] width 1568 height 0
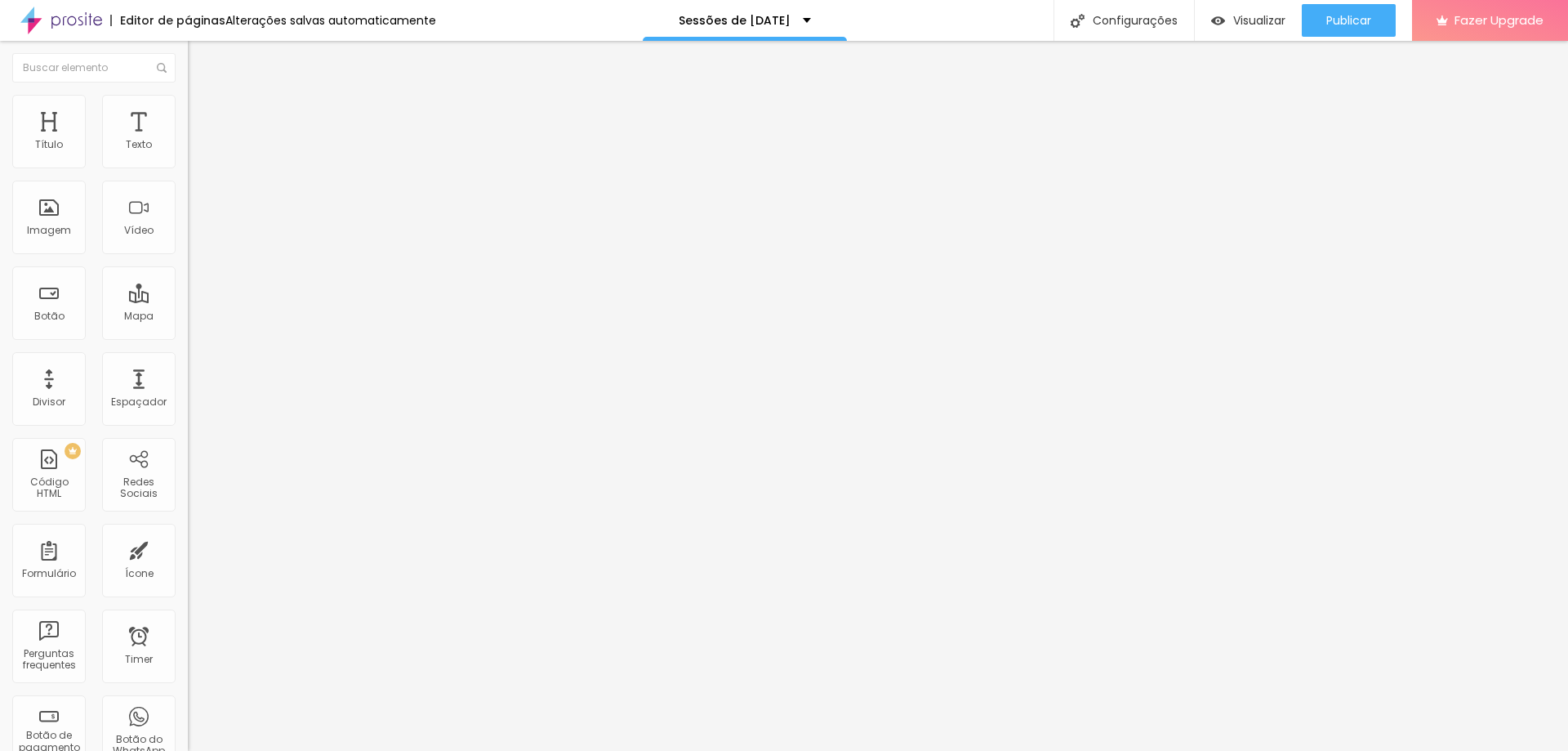
click at [202, 125] on span "Avançado" at bounding box center [229, 119] width 54 height 14
click at [188, 106] on img at bounding box center [195, 98] width 14 height 14
click at [188, 167] on span at bounding box center [193, 167] width 10 height 14
type input "[DATE] Mágico em Família + Álbum Flat 20 páginas"
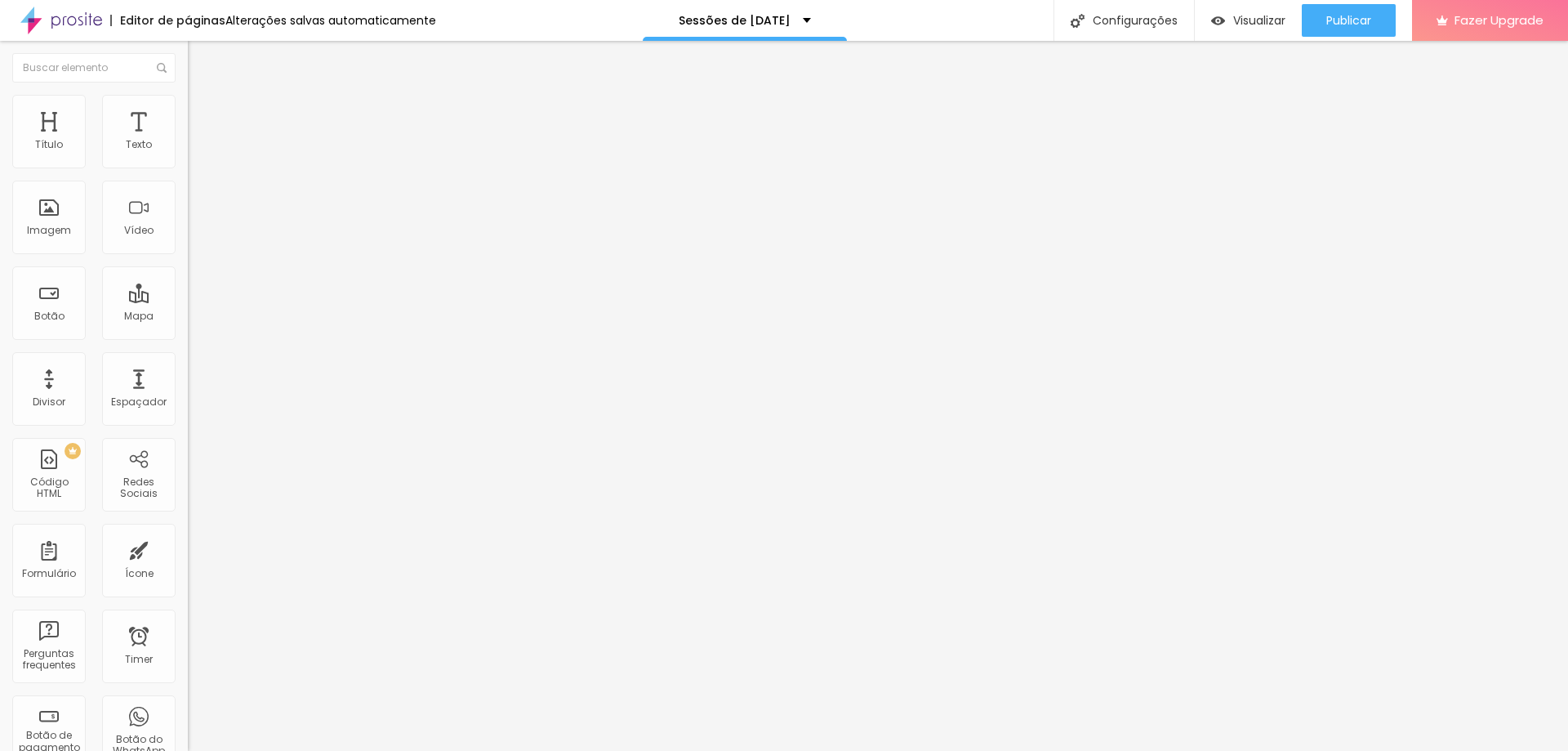
drag, startPoint x: 735, startPoint y: 199, endPoint x: 717, endPoint y: 202, distance: 18.2
drag, startPoint x: 774, startPoint y: 202, endPoint x: 714, endPoint y: 199, distance: 60.1
type input "R$ 1.240,00"
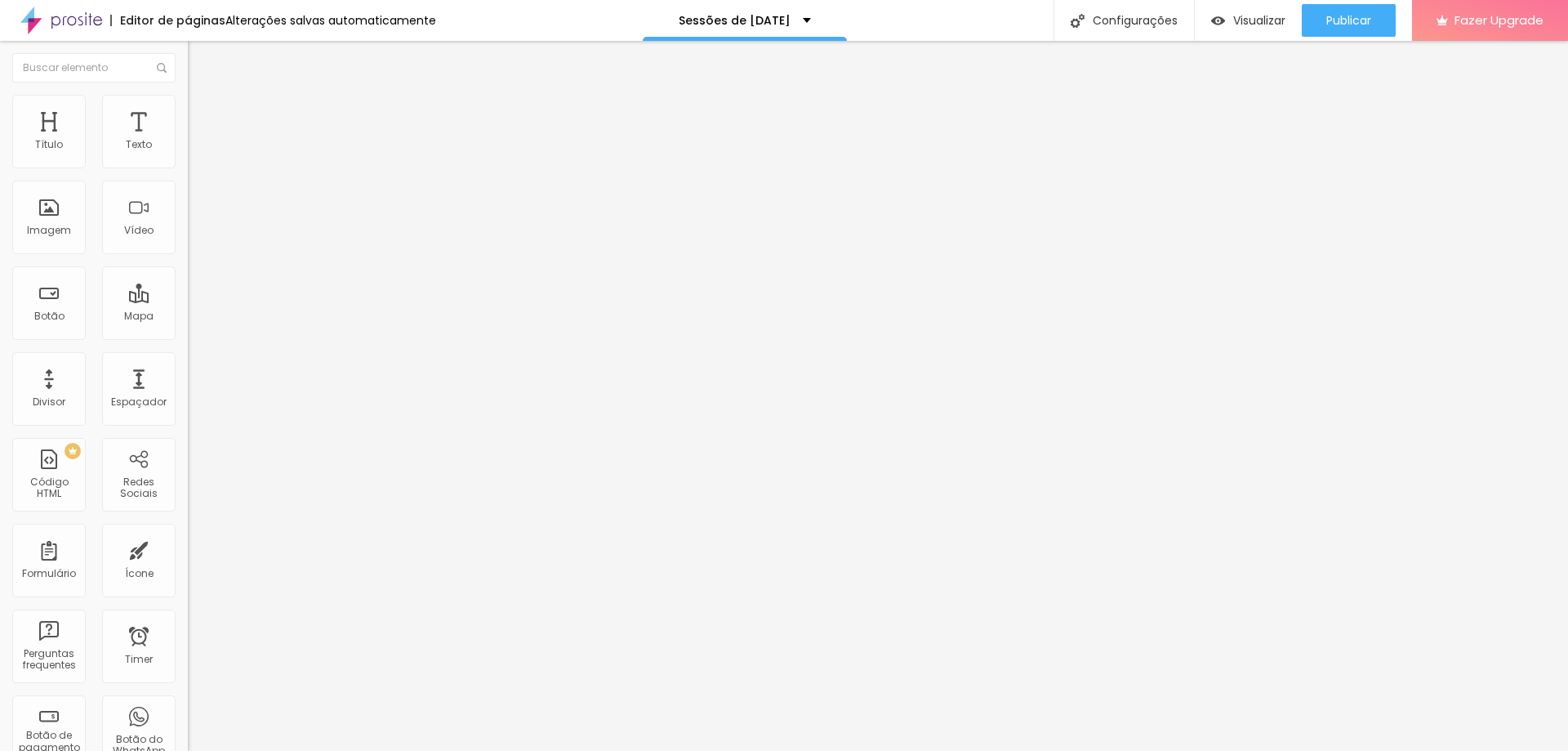
drag, startPoint x: 974, startPoint y: 273, endPoint x: 914, endPoint y: 272, distance: 60.0
type textarea "20 fotos digitais + vídeo making off + Fotolivro com 20 páginas"
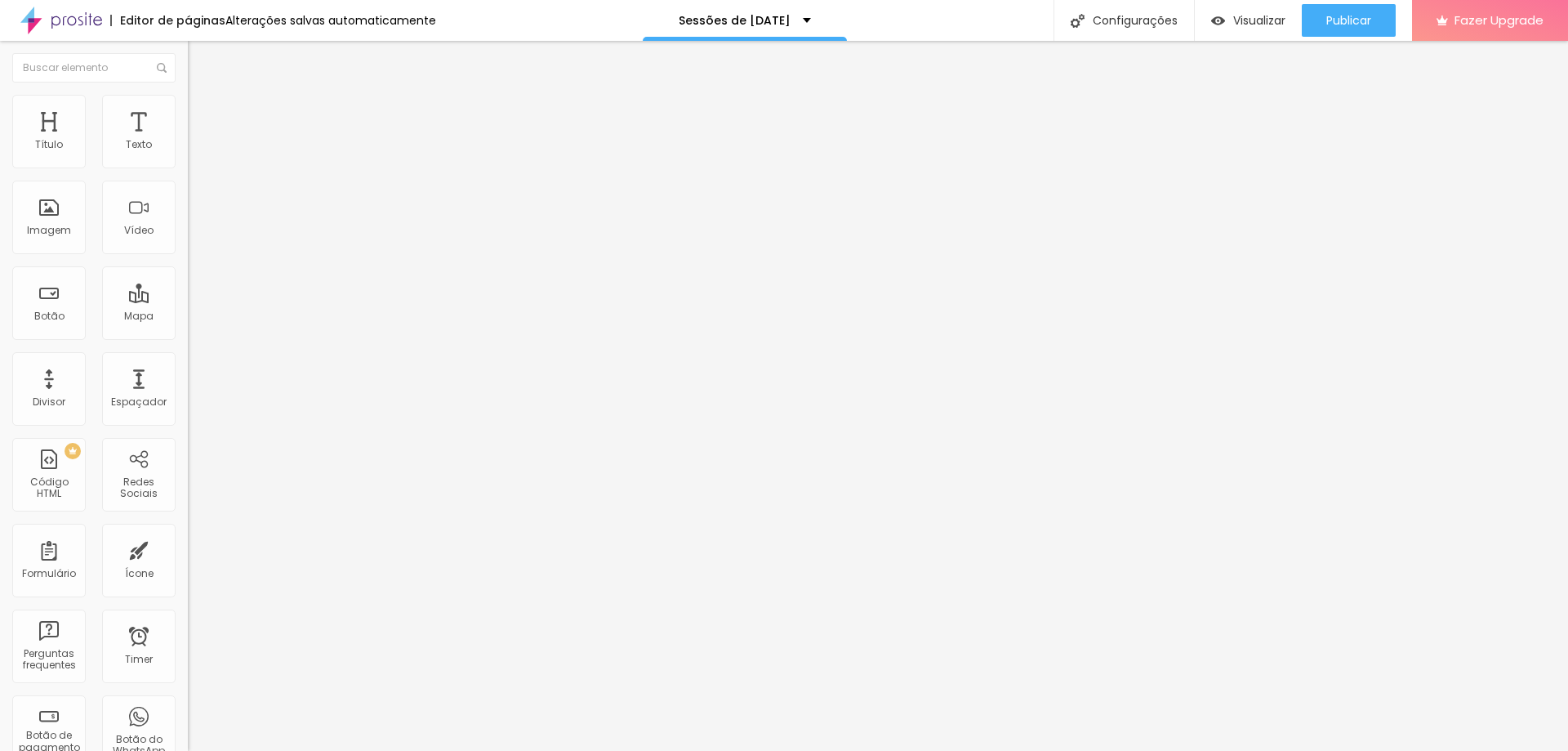
drag, startPoint x: 916, startPoint y: 125, endPoint x: 842, endPoint y: 129, distance: 74.1
drag, startPoint x: 991, startPoint y: 125, endPoint x: 908, endPoint y: 130, distance: 83.2
type input "[DATE] Mágico em Família + Fotolivro"
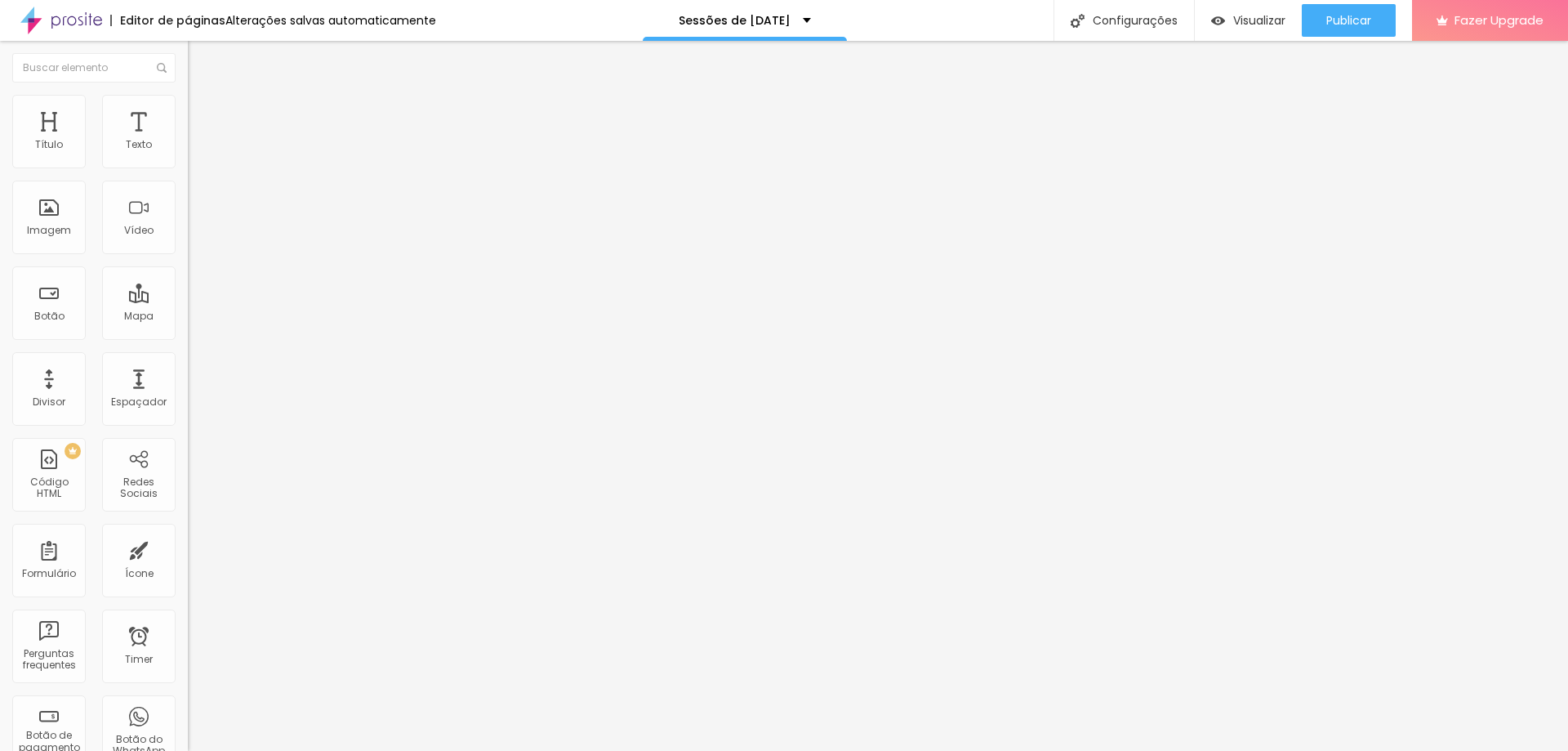
click at [201, 59] on img "button" at bounding box center [207, 60] width 13 height 13
click at [196, 150] on icon "button" at bounding box center [199, 146] width 7 height 7
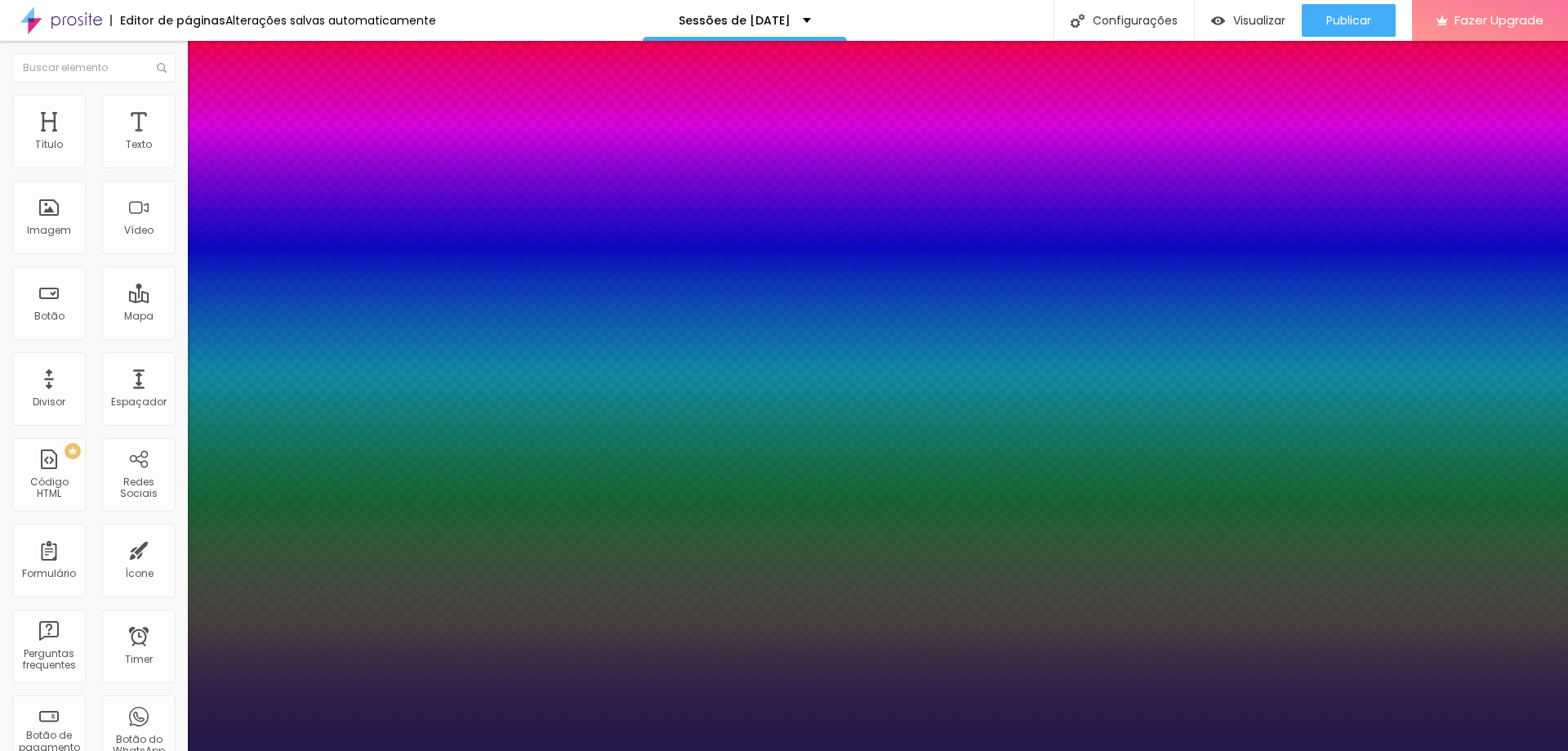
type input "1"
type input "18"
type input "1"
type input "19"
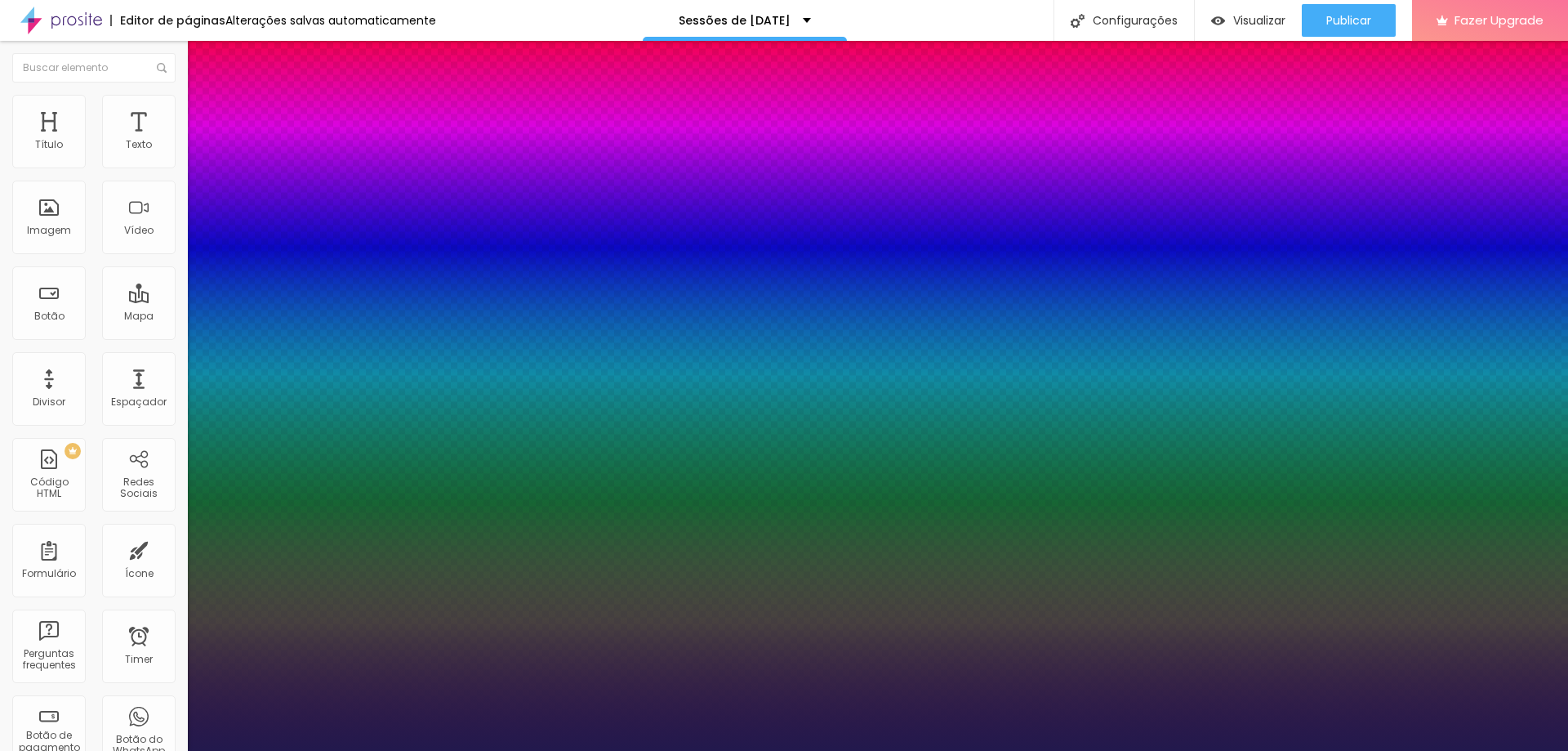
type input "19"
type input "1"
type input "20"
type input "1"
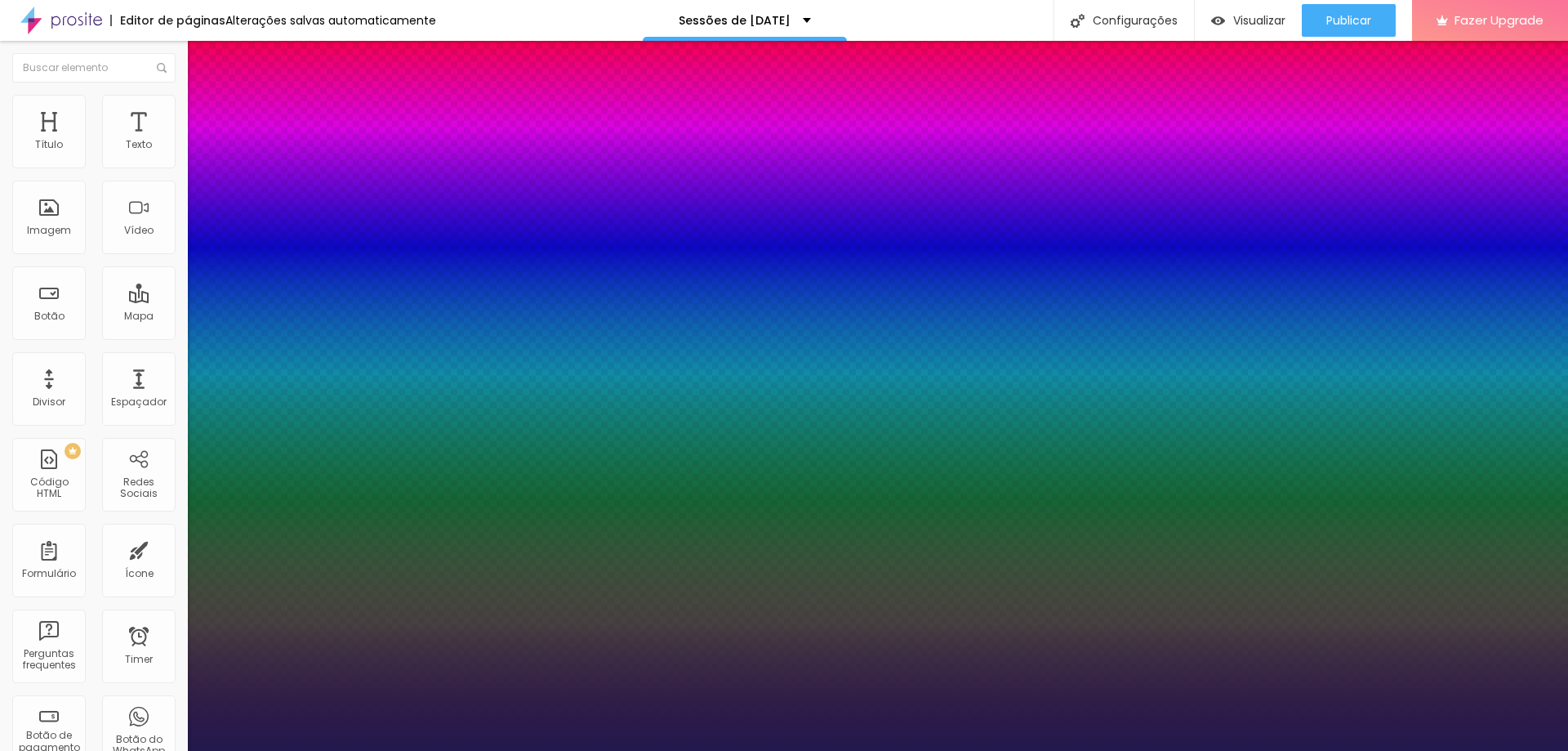
type input "21"
type input "1"
type input "22"
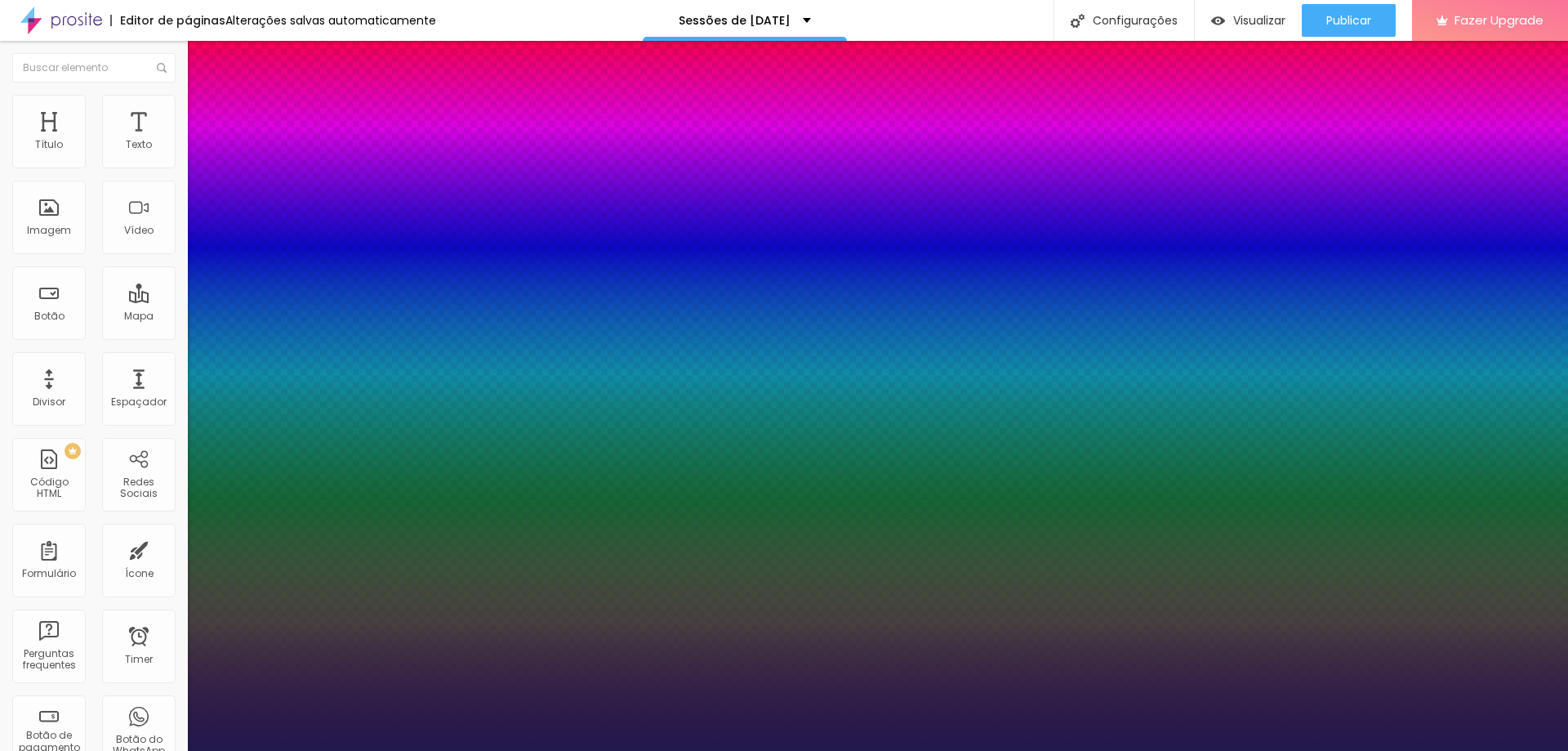
type input "1"
type input "23"
type input "1"
type input "24"
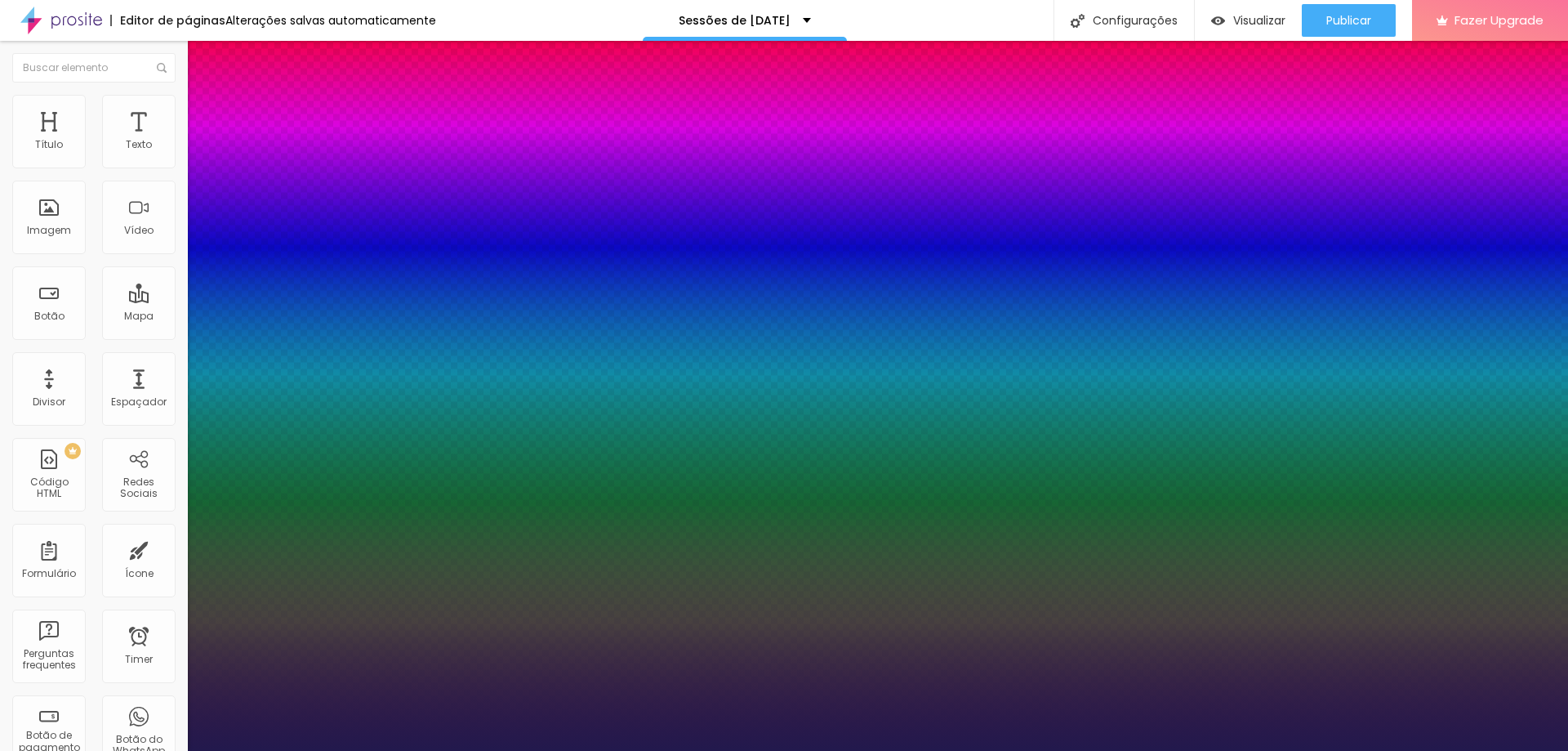
type input "24"
type input "1"
type input "25"
type input "1"
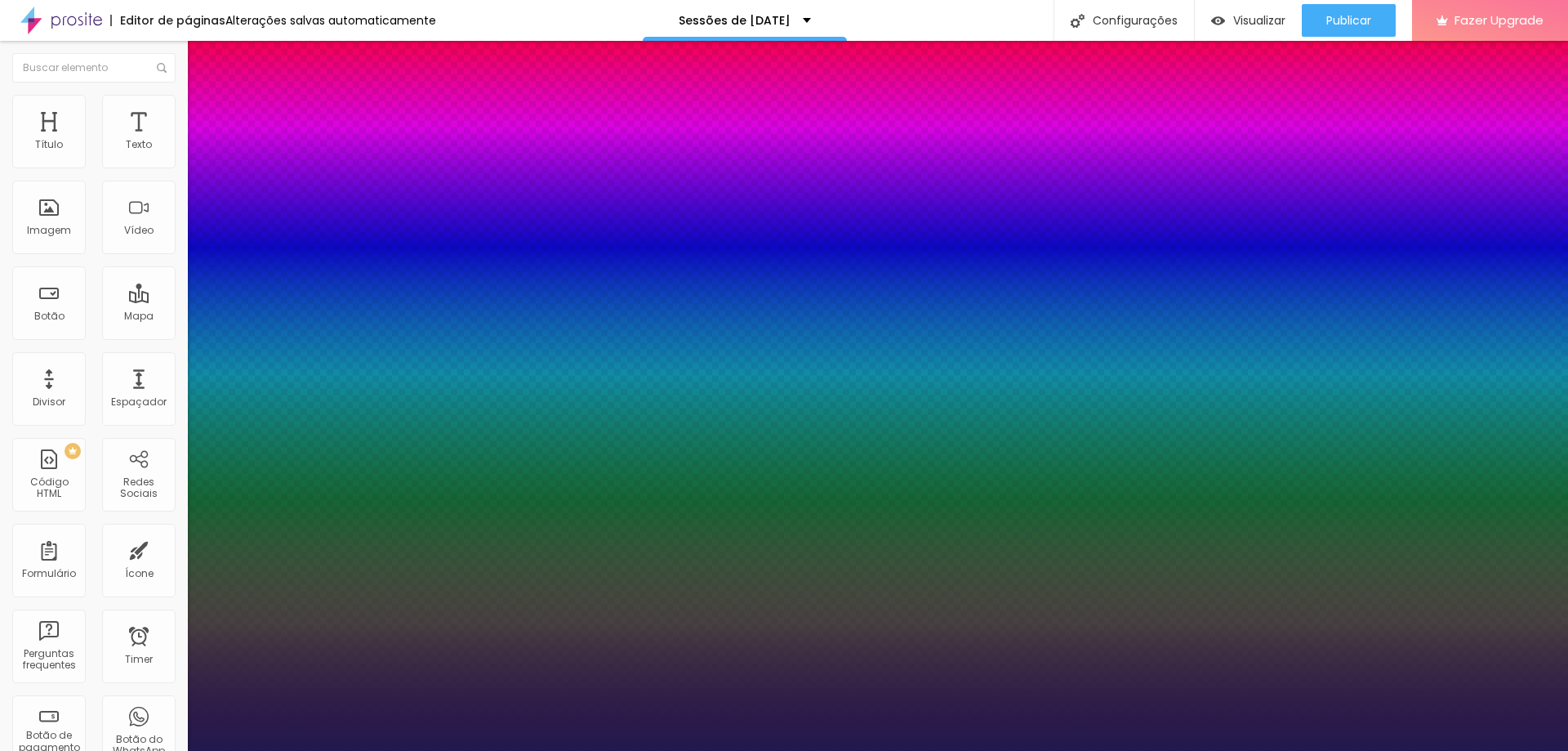
type input "26"
type input "1"
drag, startPoint x: 220, startPoint y: 281, endPoint x: 233, endPoint y: 281, distance: 13.0
type input "26"
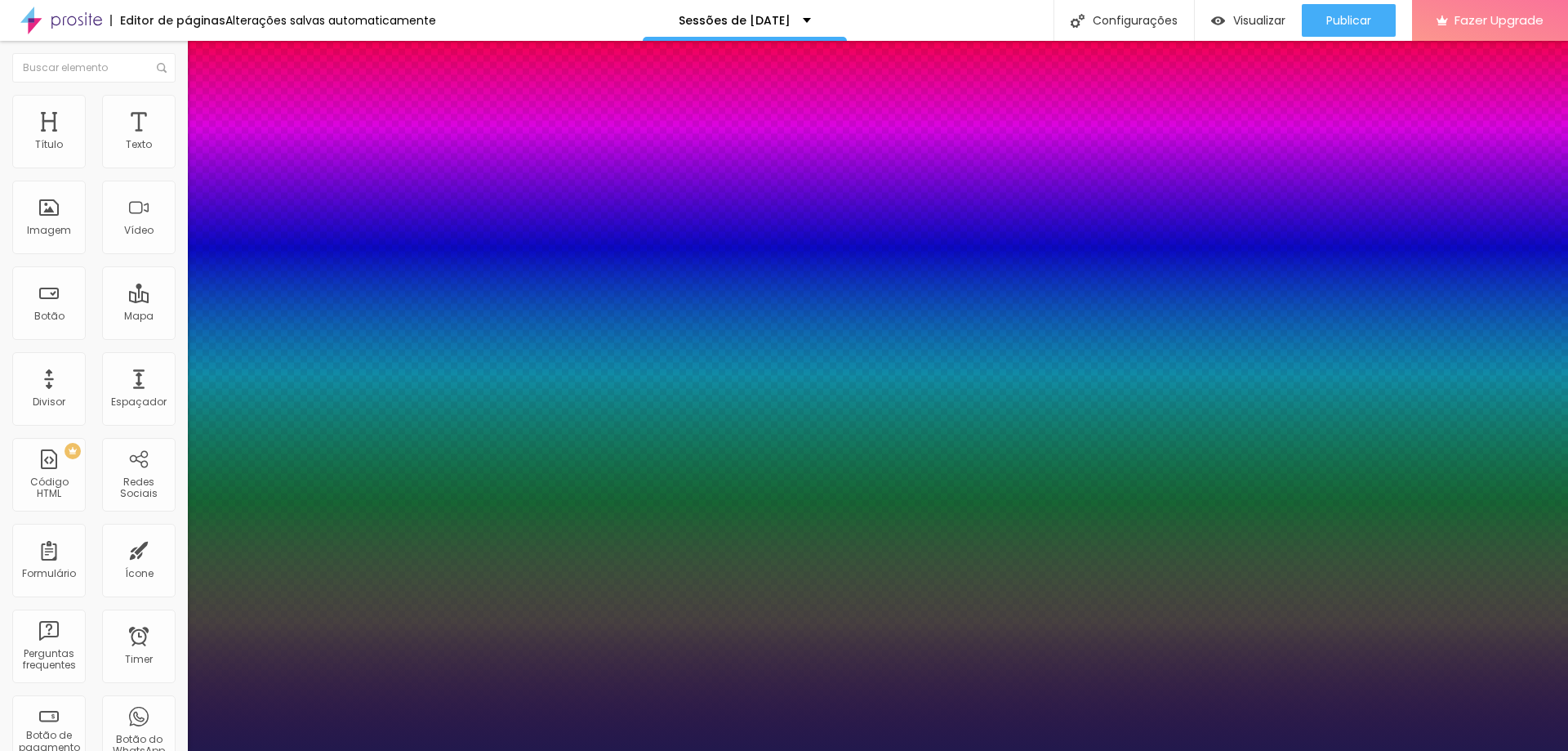
click at [1483, 750] on div at bounding box center [784, 751] width 1568 height 0
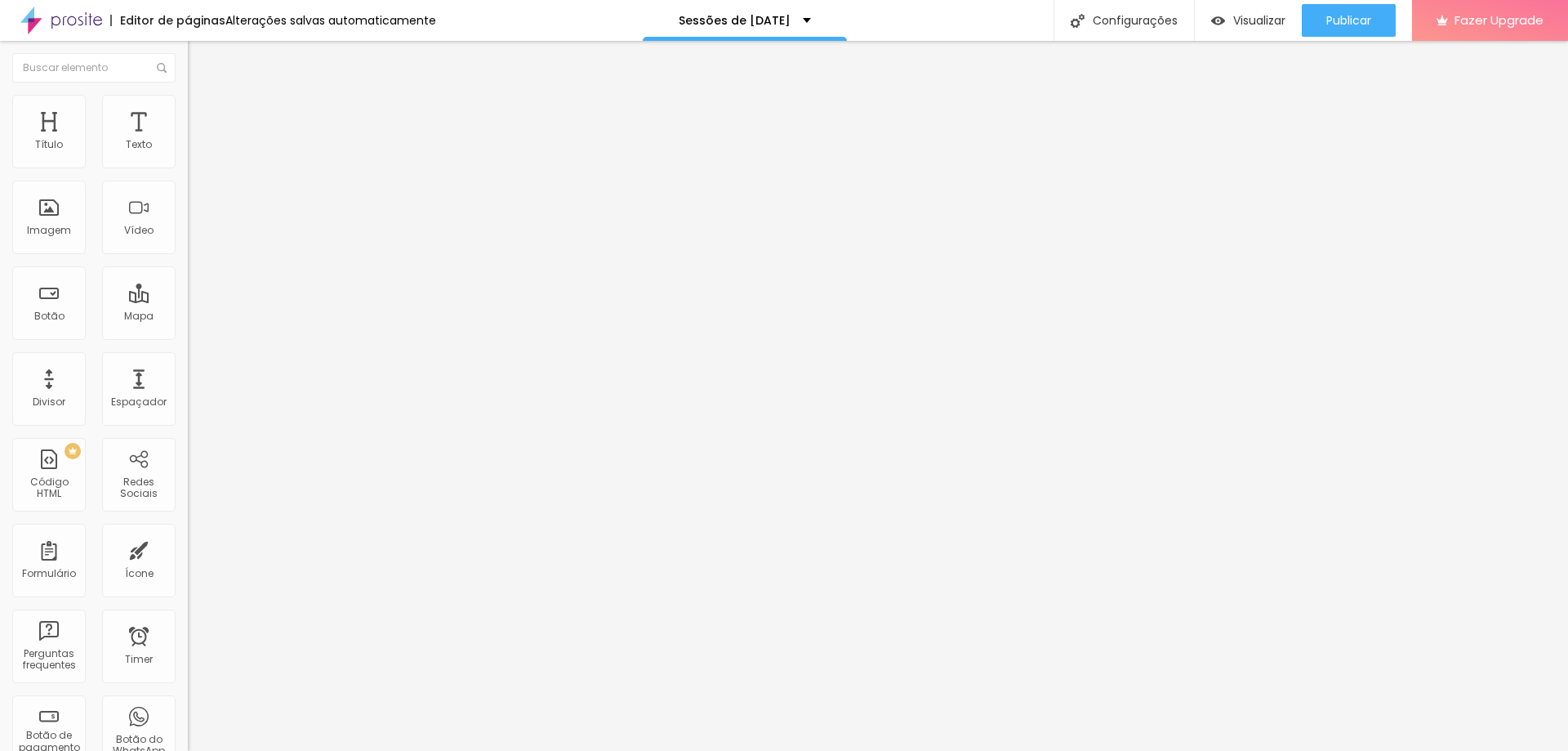
click at [202, 113] on span "Avançado" at bounding box center [229, 106] width 54 height 14
click at [202, 96] on span "Estilo" at bounding box center [215, 89] width 26 height 14
click at [201, 145] on icon "button" at bounding box center [201, 144] width 3 height 3
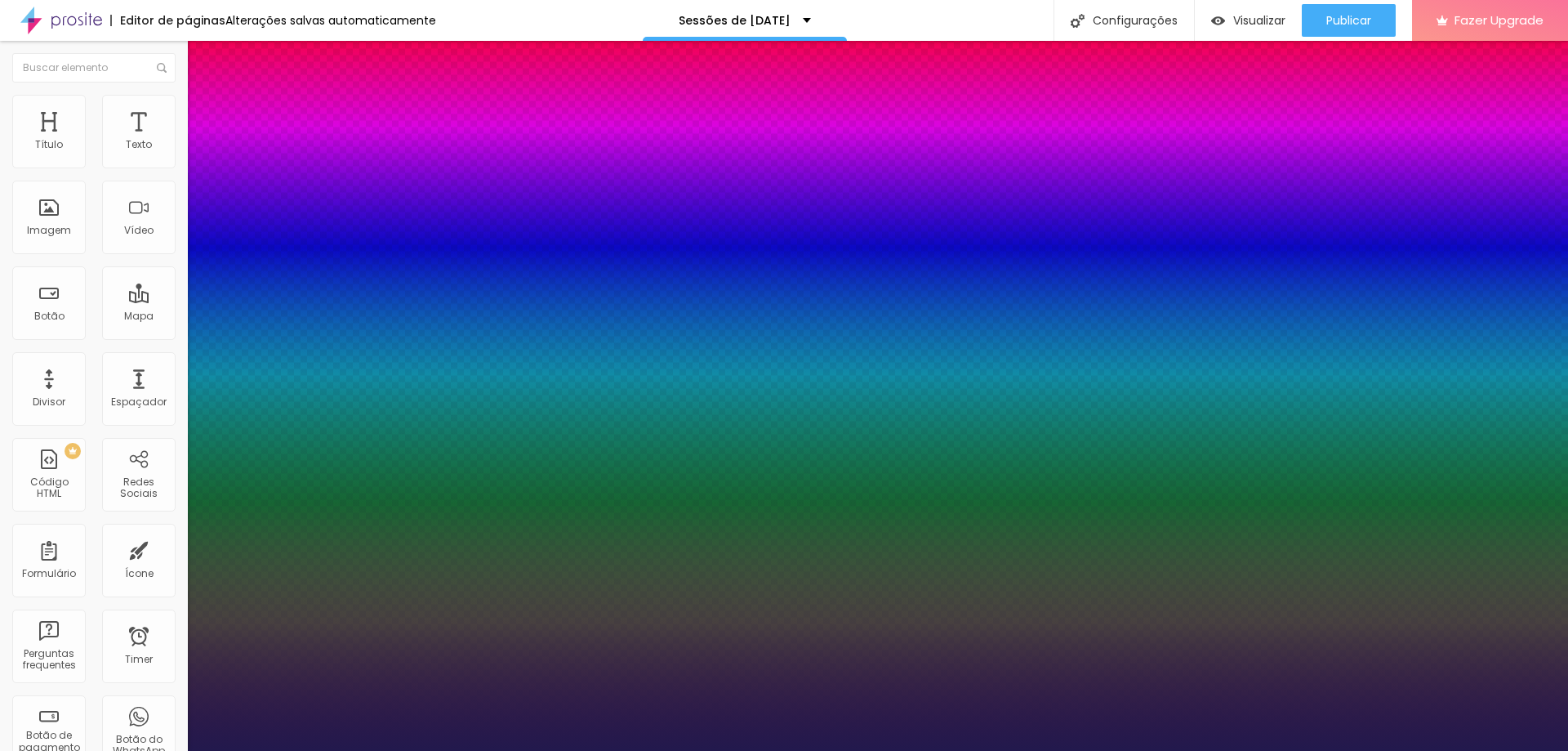
type input "1"
type input "35"
type input "1"
type input "36"
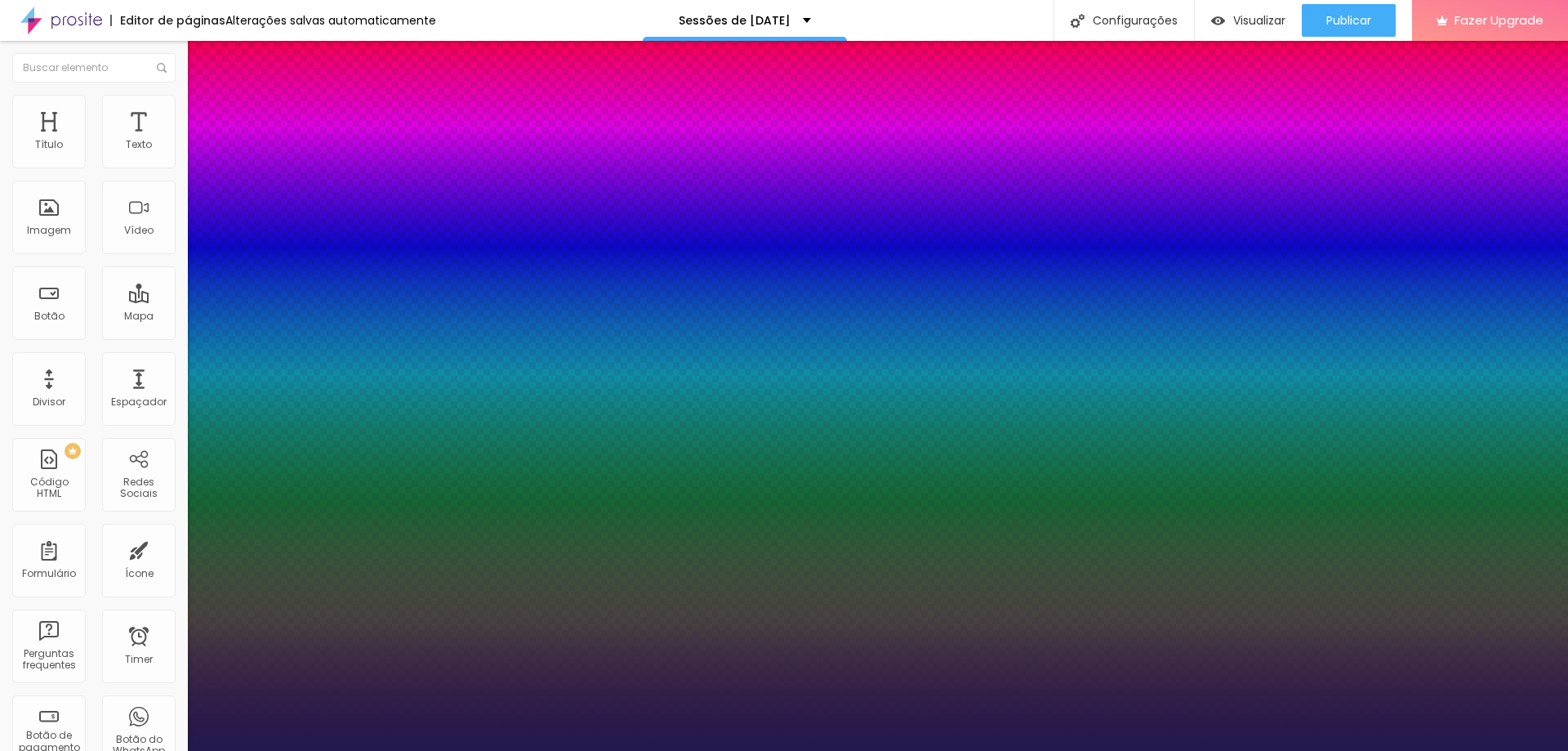
type input "36"
type input "1"
type input "37"
type input "1"
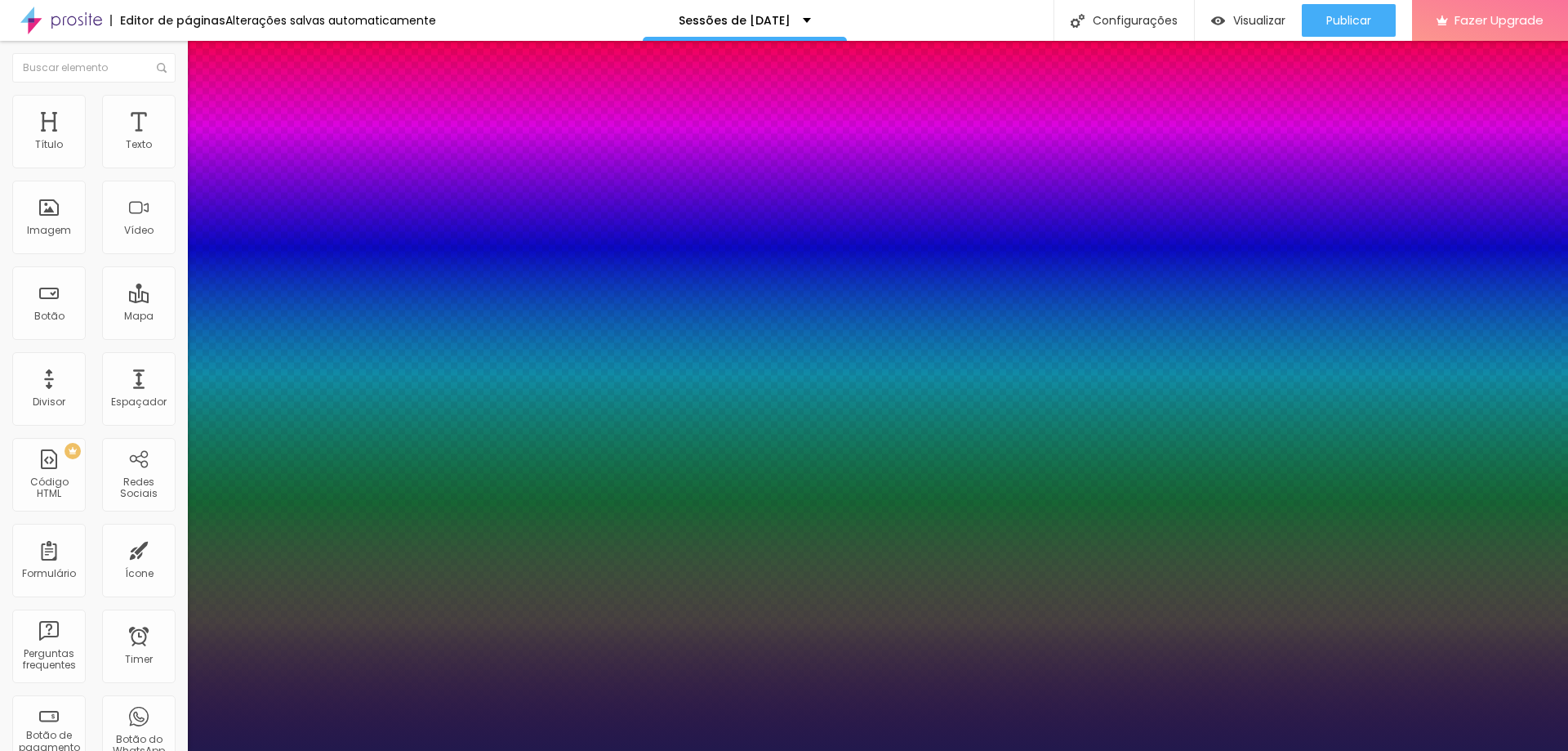
type input "38"
type input "1"
type input "39"
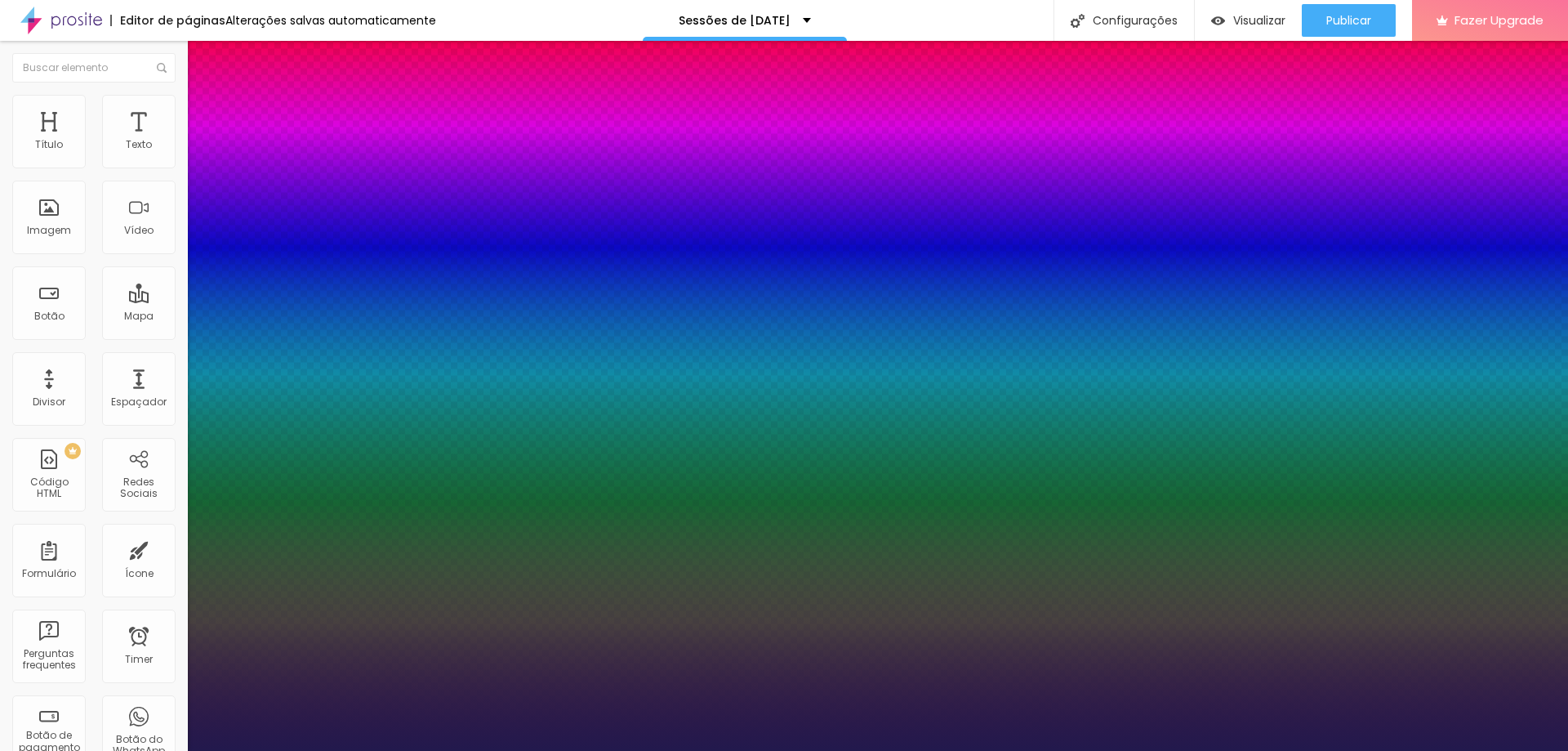
type input "1"
type input "40"
type input "1"
type input "41"
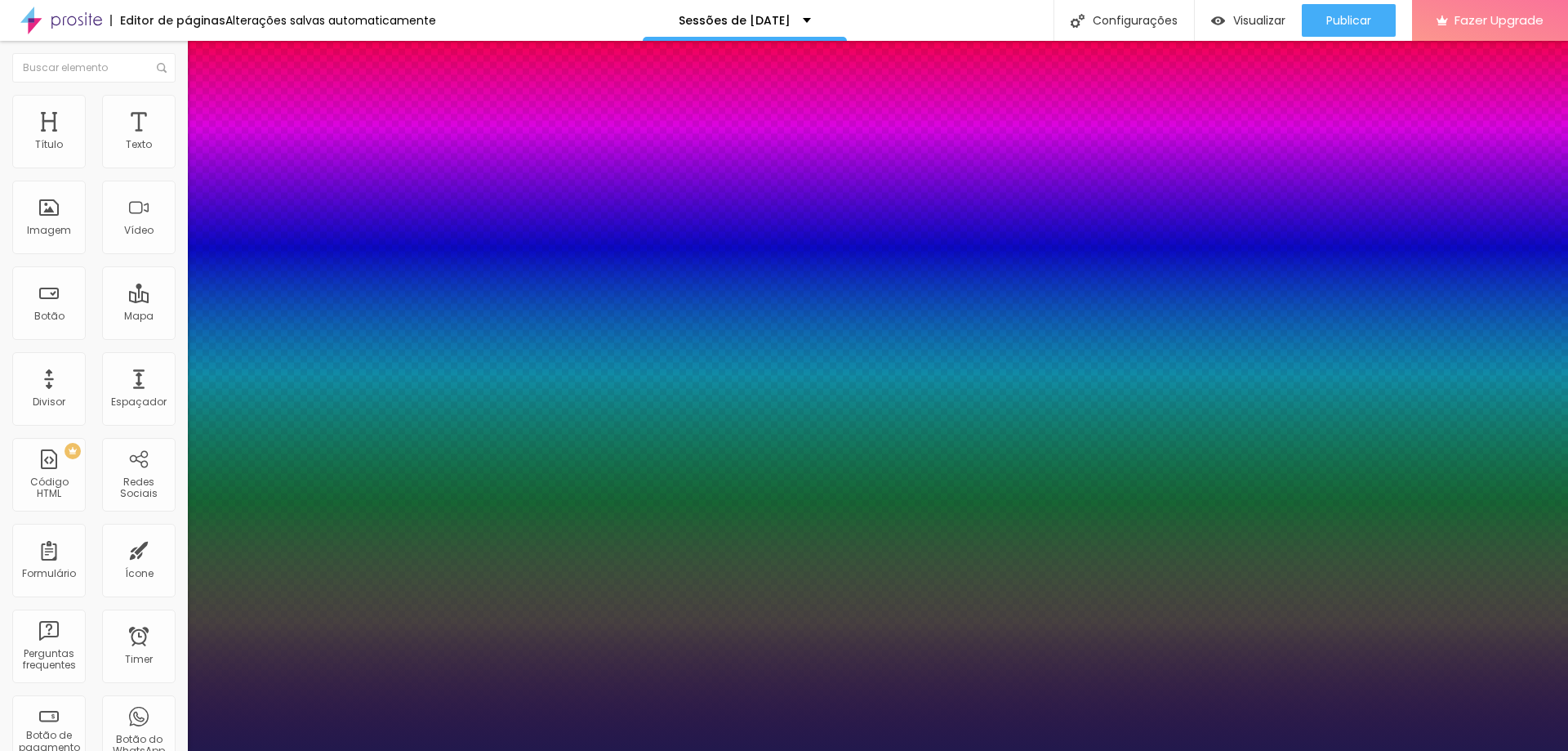
type input "41"
type input "1"
type input "42"
type input "1"
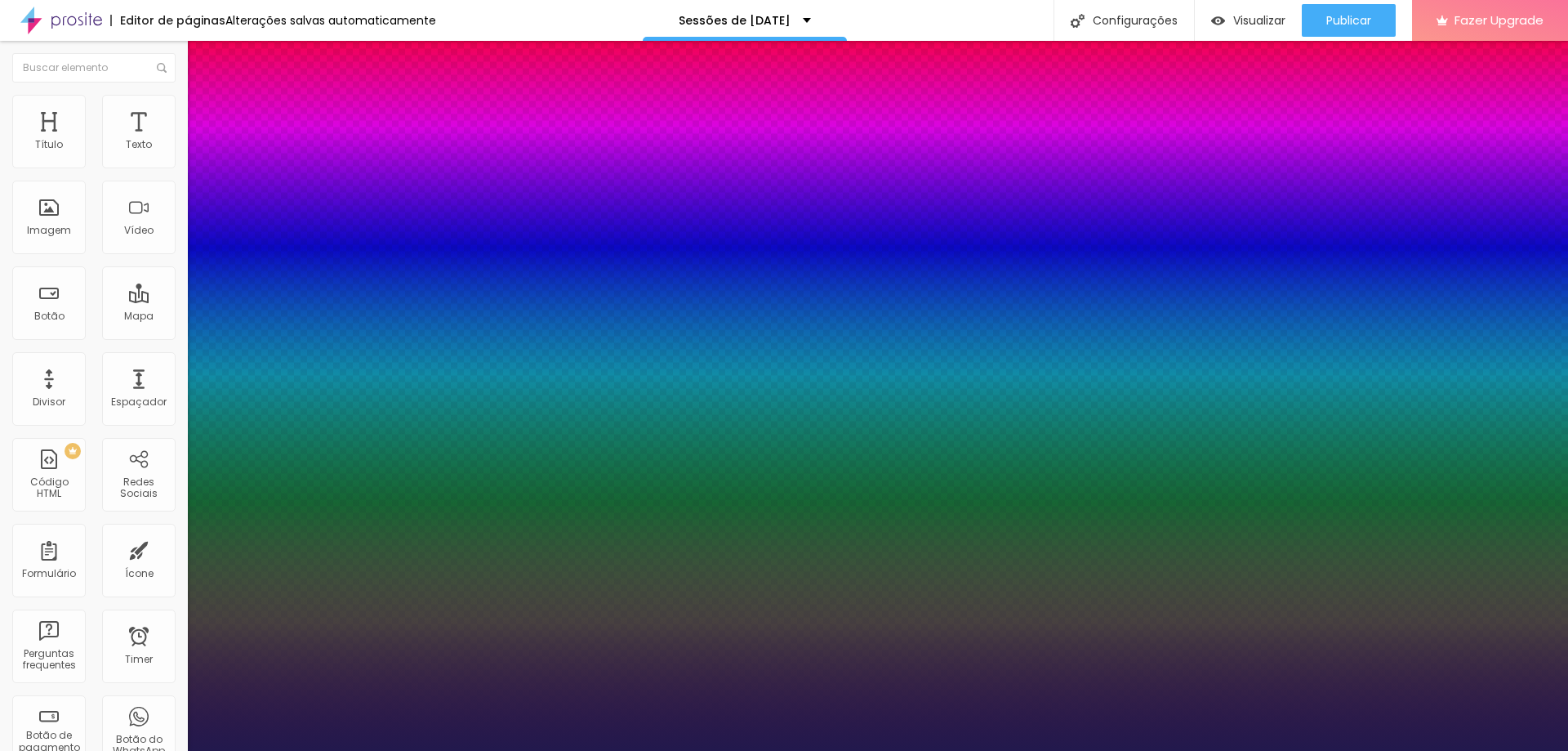
type input "43"
type input "1"
type input "44"
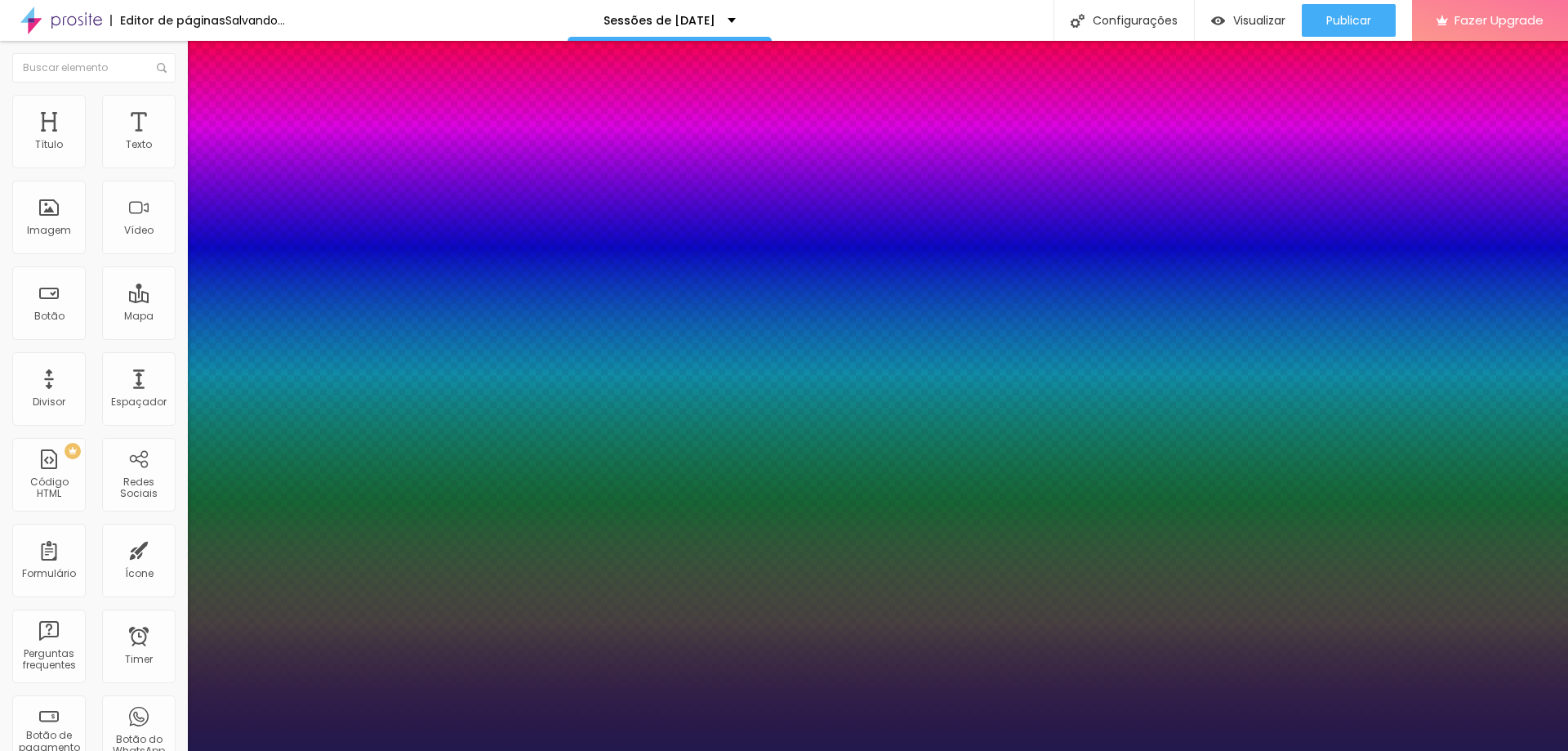
type input "1"
type input "45"
type input "1"
type input "46"
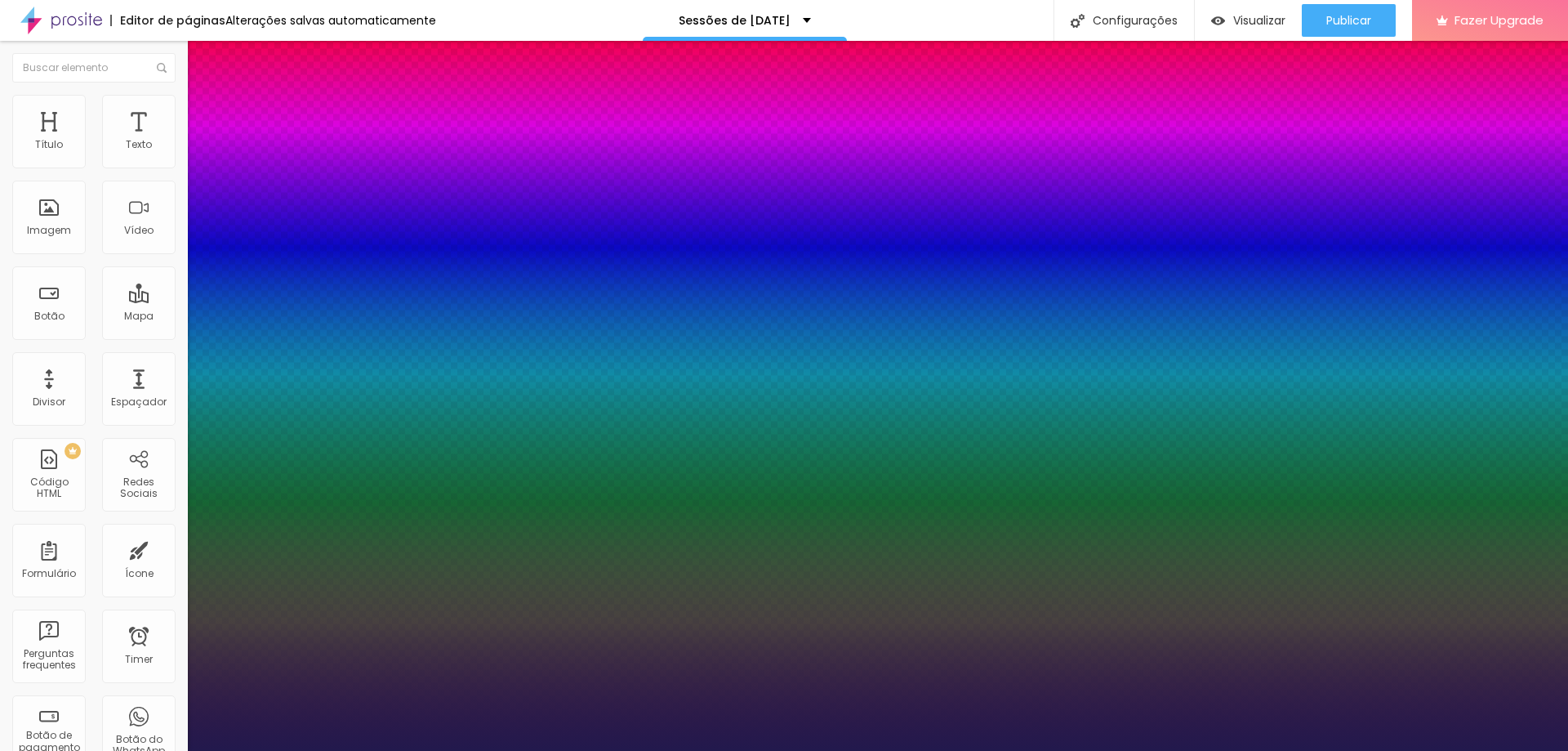
type input "46"
type input "1"
drag, startPoint x: 244, startPoint y: 279, endPoint x: 258, endPoint y: 276, distance: 14.3
type input "46"
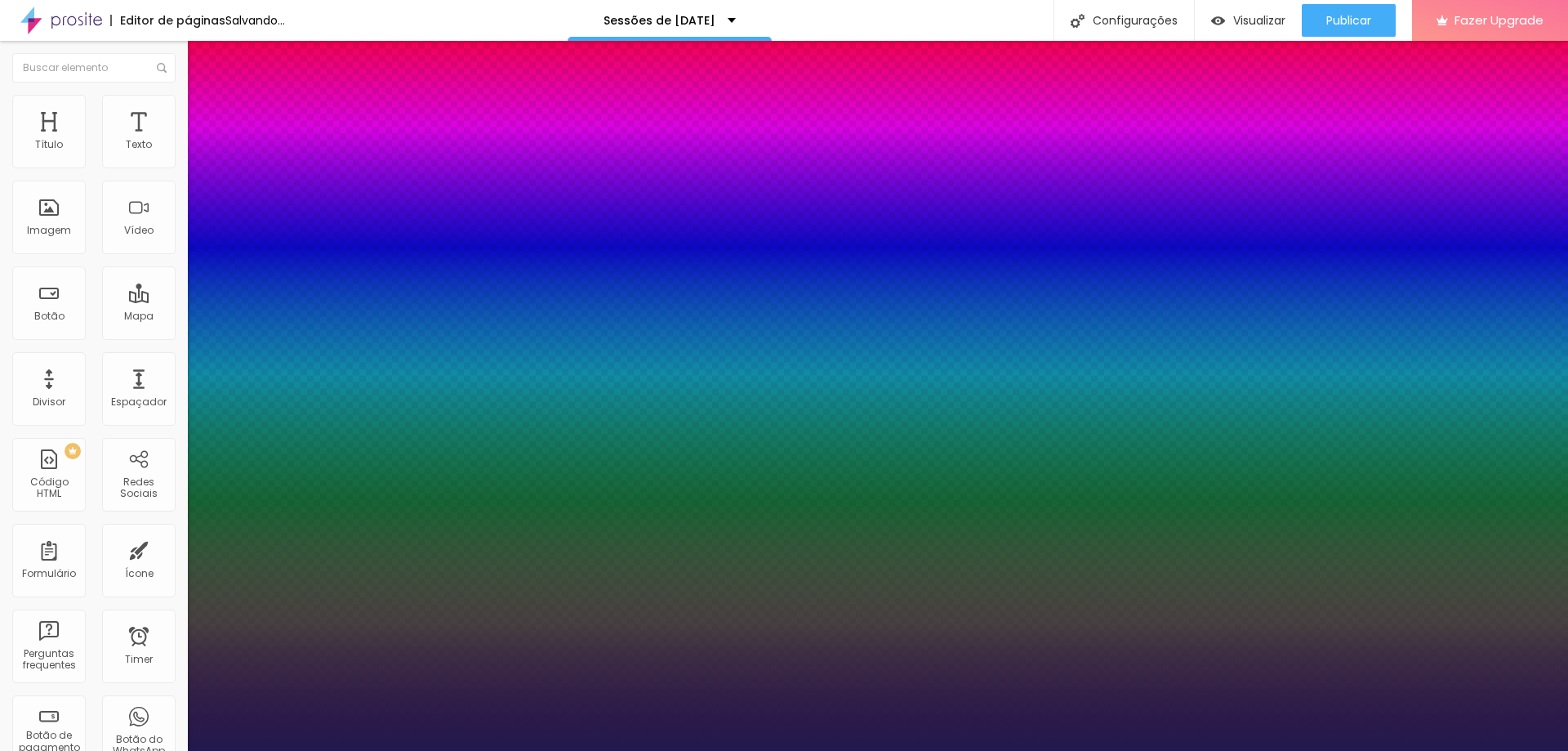
type input "1"
click at [1518, 750] on div at bounding box center [784, 751] width 1568 height 0
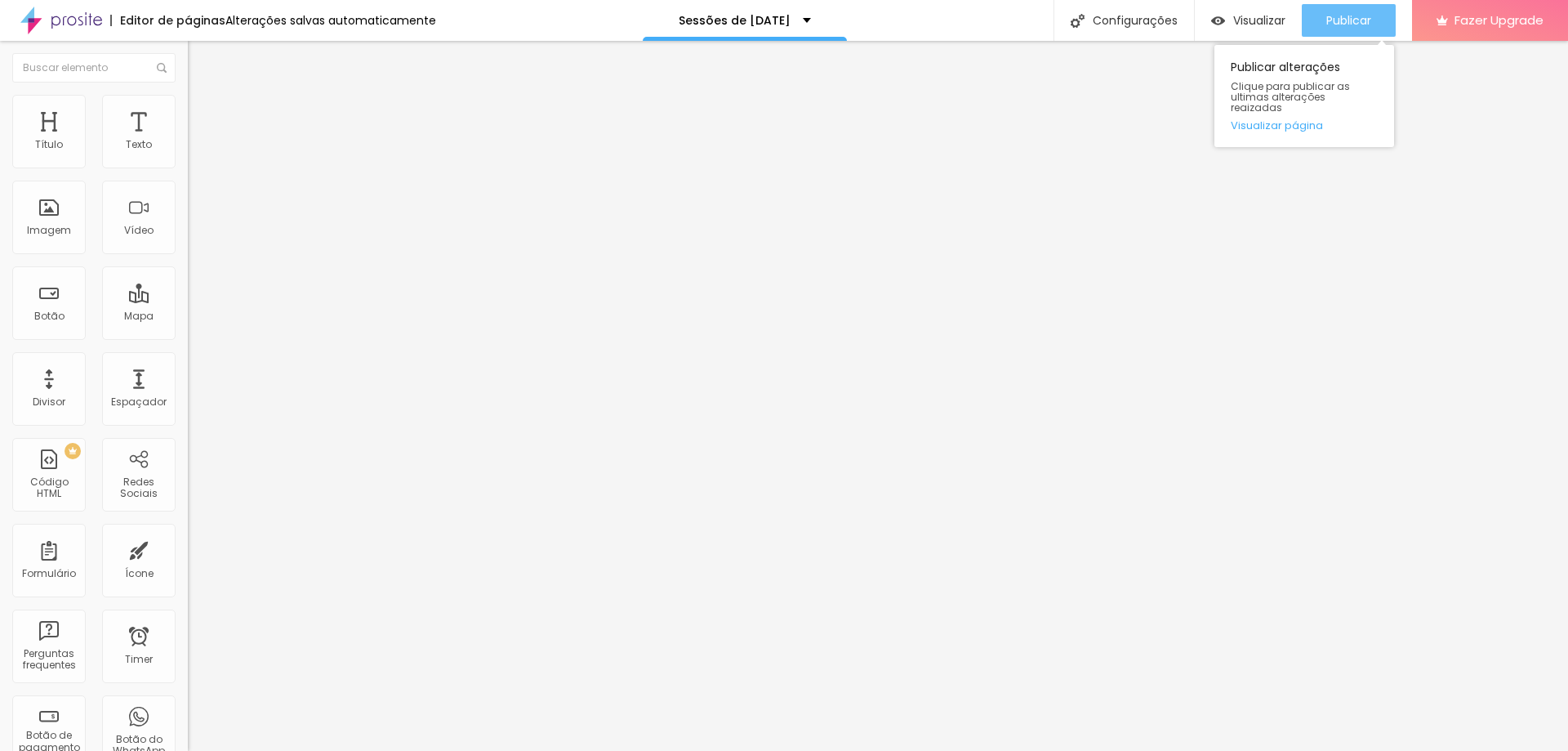
click at [1344, 23] on span "Publicar" at bounding box center [1348, 21] width 45 height 13
click at [1235, 14] on span "Visualizar" at bounding box center [1259, 21] width 52 height 13
click at [1349, 24] on span "Publicar" at bounding box center [1348, 21] width 45 height 13
click at [1344, 14] on span "Publicar" at bounding box center [1348, 21] width 45 height 13
click at [1362, 14] on span "Publicar" at bounding box center [1348, 21] width 45 height 13
